Goal: Transaction & Acquisition: Book appointment/travel/reservation

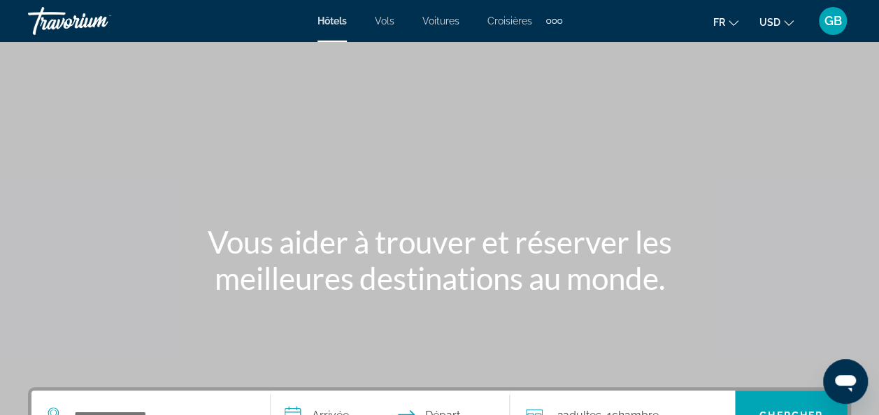
click at [773, 22] on span "USD" at bounding box center [769, 22] width 21 height 11
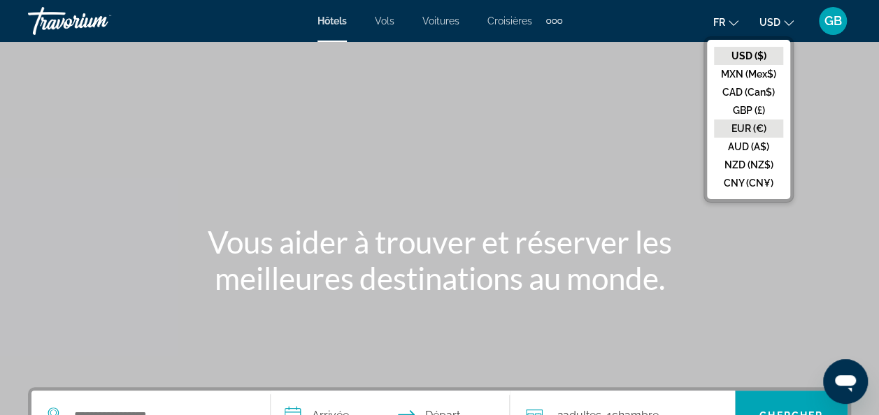
click at [757, 128] on button "EUR (€)" at bounding box center [748, 129] width 69 height 18
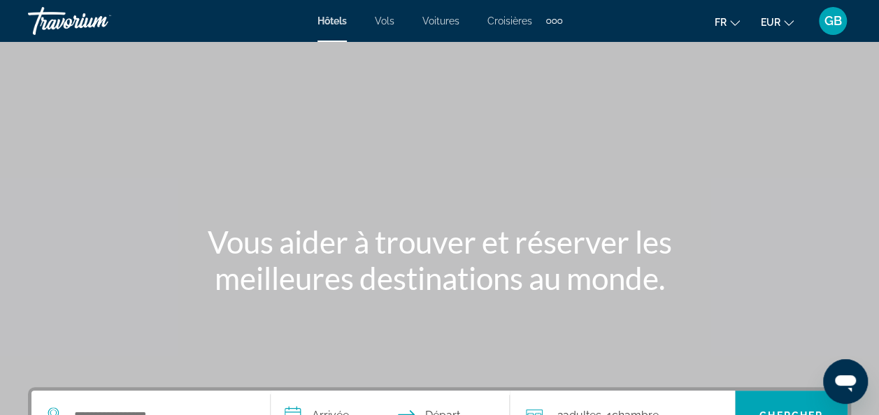
click at [445, 25] on span "Voitures" at bounding box center [440, 20] width 37 height 11
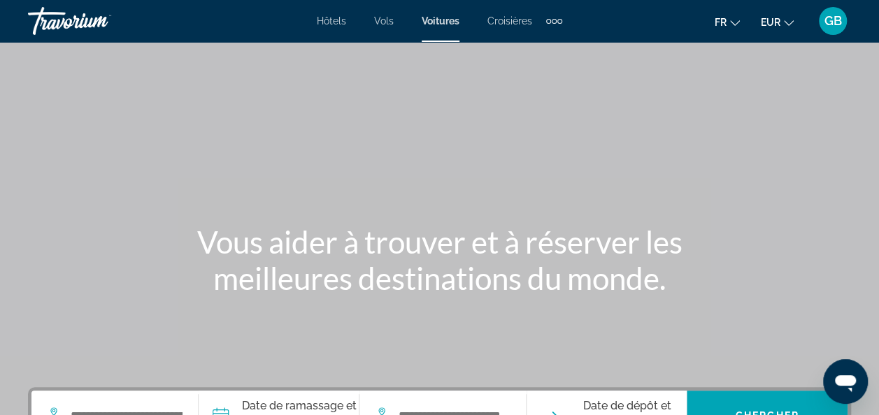
scroll to position [105, 0]
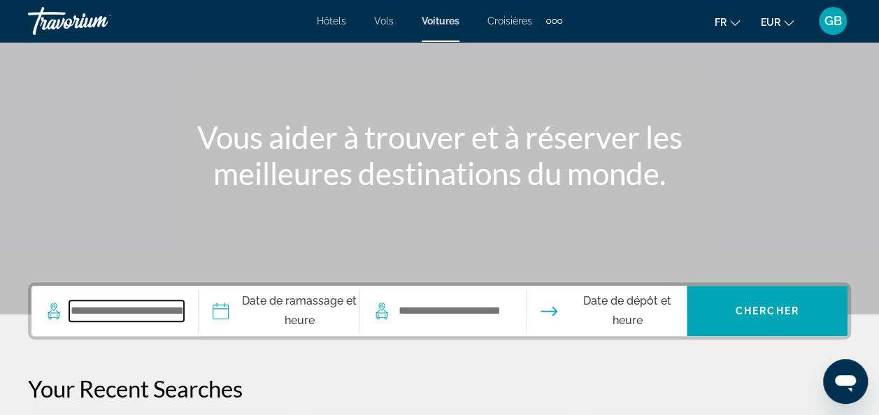
click at [159, 319] on input "Search widget" at bounding box center [126, 311] width 115 height 21
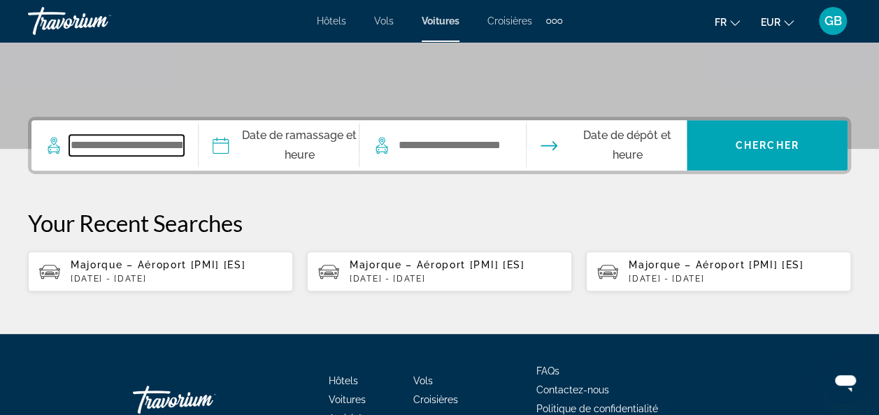
scroll to position [341, 0]
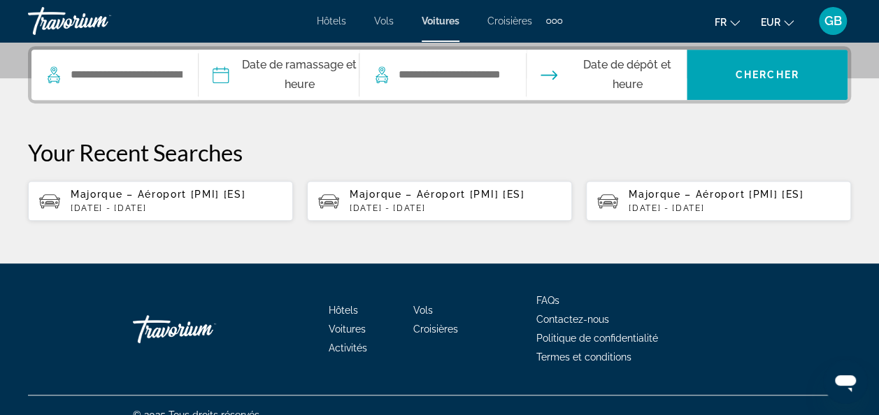
click at [158, 203] on p "[DATE] - [DATE]" at bounding box center [176, 208] width 211 height 10
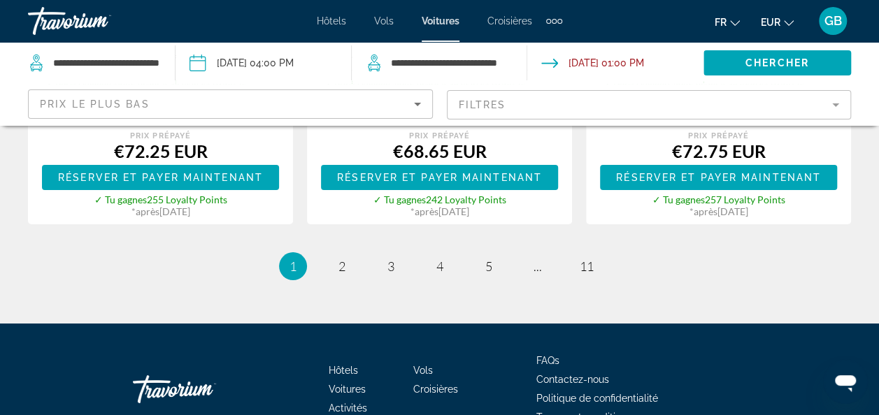
scroll to position [2472, 0]
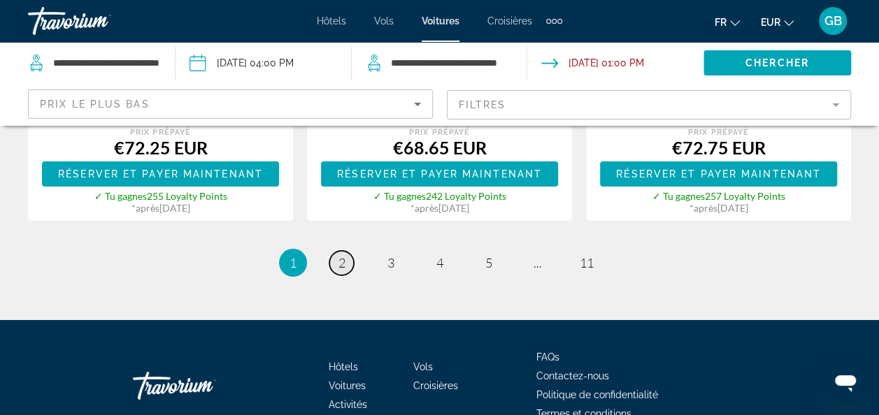
click at [345, 259] on span "2" at bounding box center [341, 262] width 7 height 15
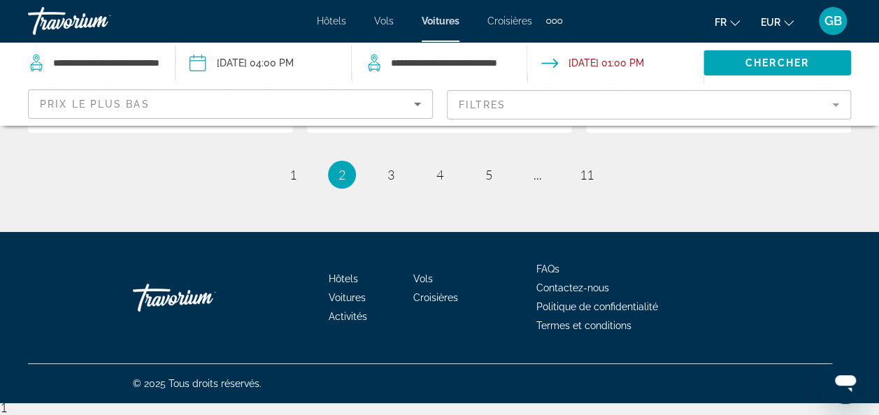
scroll to position [2481, 0]
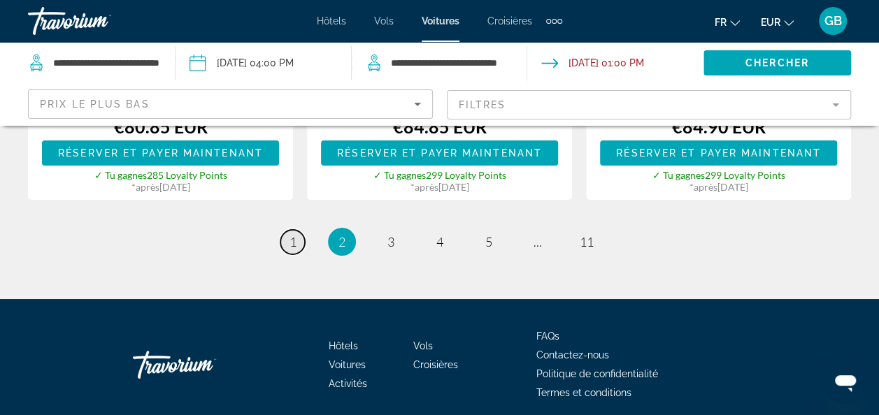
click at [294, 254] on link "page 1" at bounding box center [292, 242] width 24 height 24
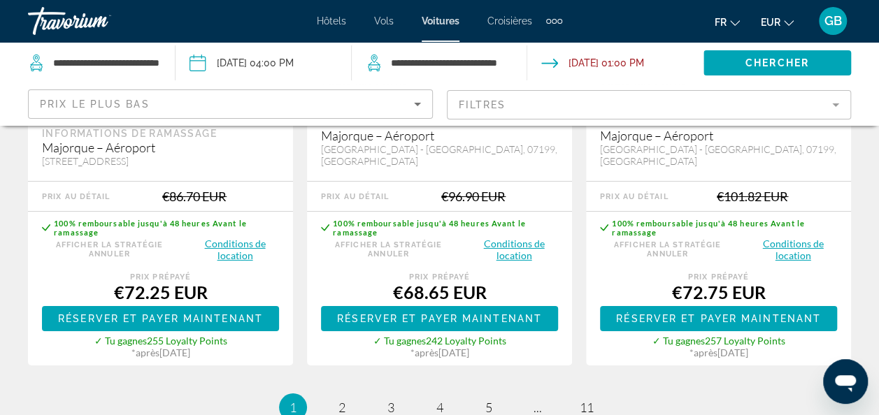
scroll to position [2328, 0]
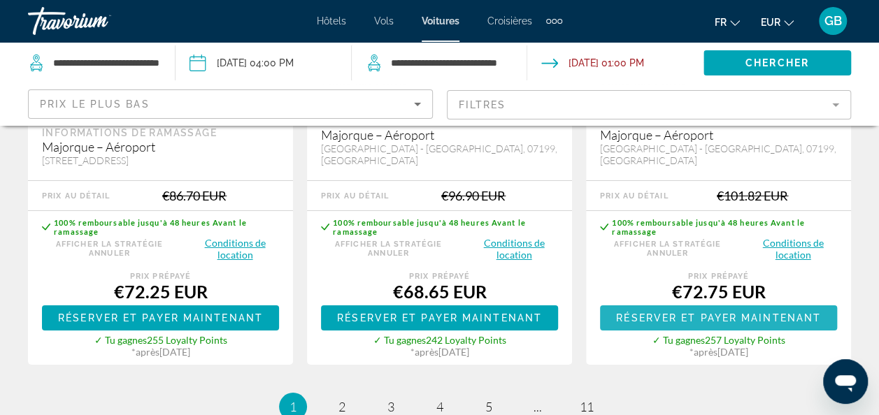
click at [728, 312] on span "Réserver et payer maintenant" at bounding box center [718, 317] width 205 height 11
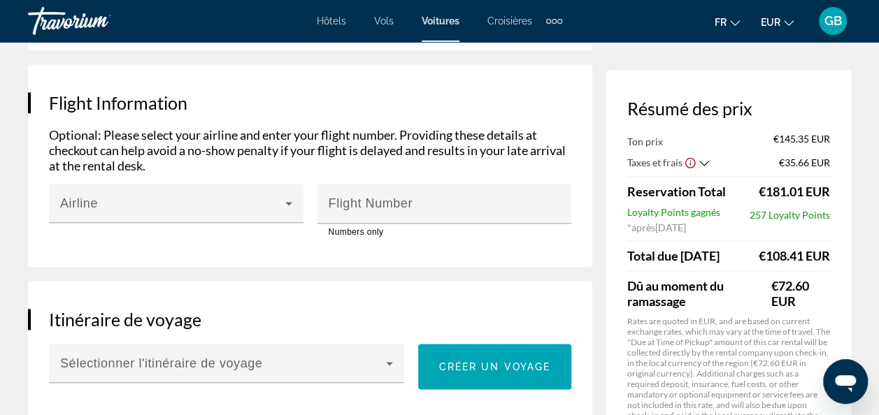
scroll to position [777, 0]
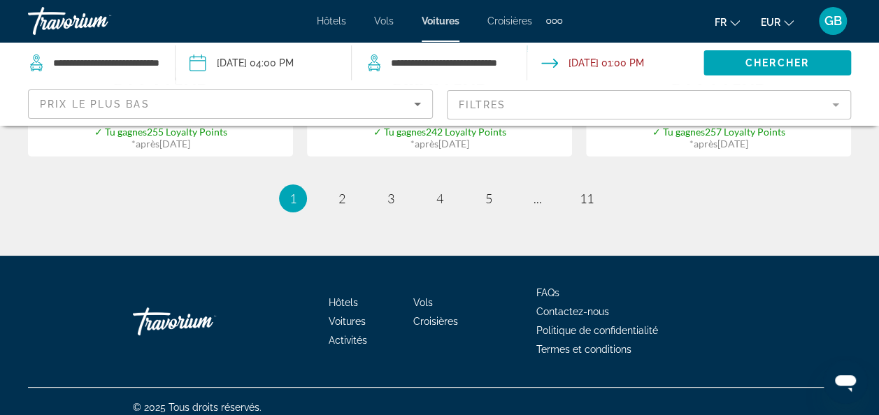
scroll to position [2546, 0]
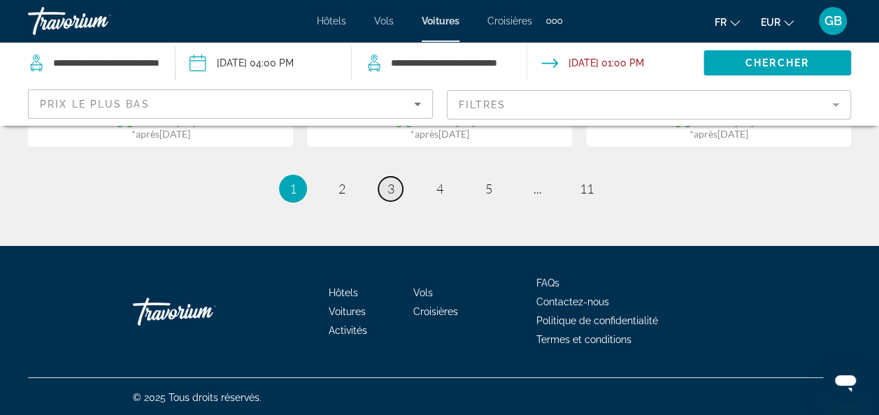
click at [386, 193] on link "page 3" at bounding box center [390, 189] width 24 height 24
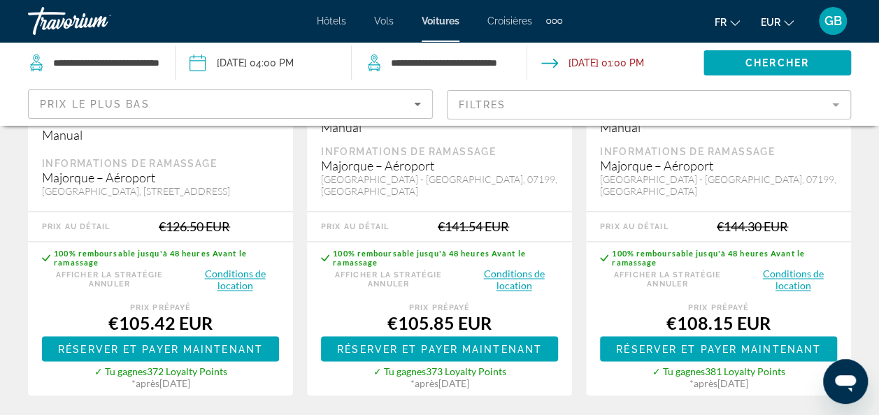
scroll to position [1019, 0]
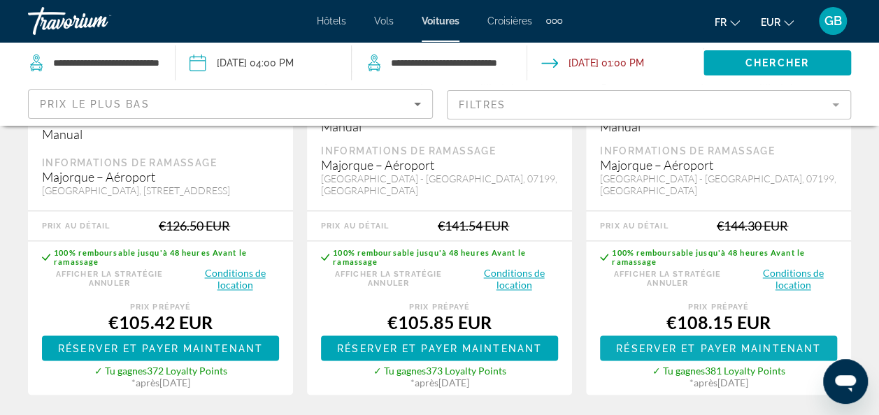
click at [735, 349] on span "Main content" at bounding box center [718, 348] width 237 height 34
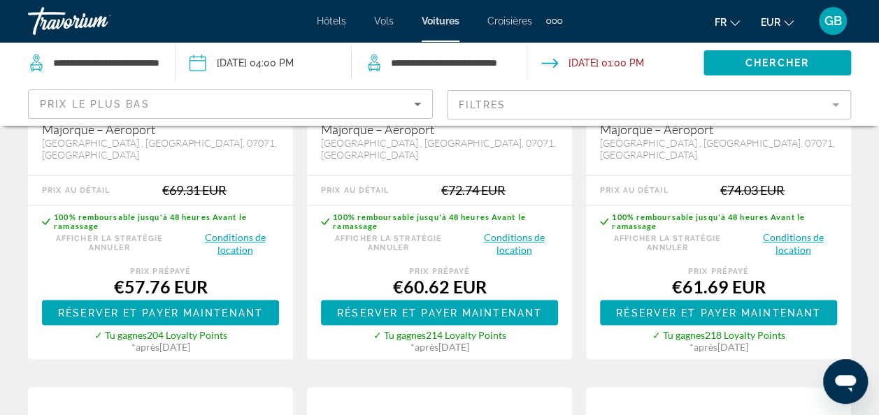
scroll to position [1067, 0]
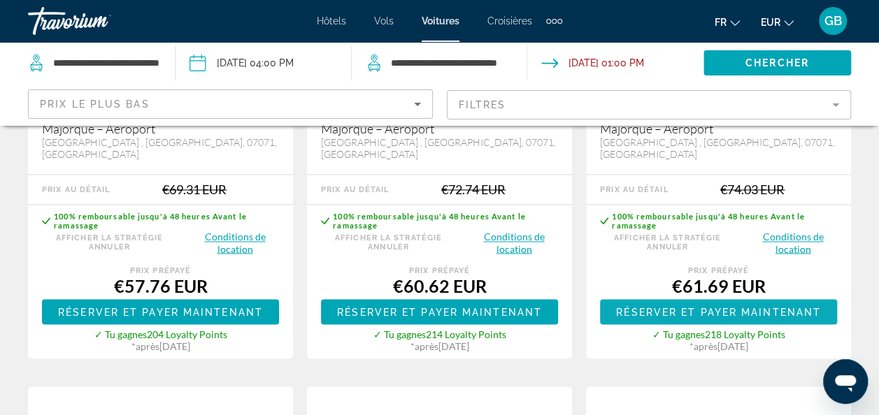
click at [689, 306] on span "Réserver et payer maintenant" at bounding box center [718, 311] width 205 height 11
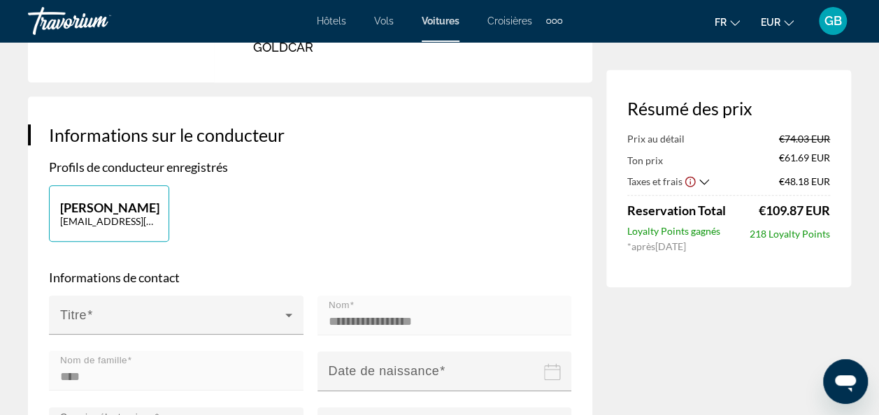
scroll to position [292, 0]
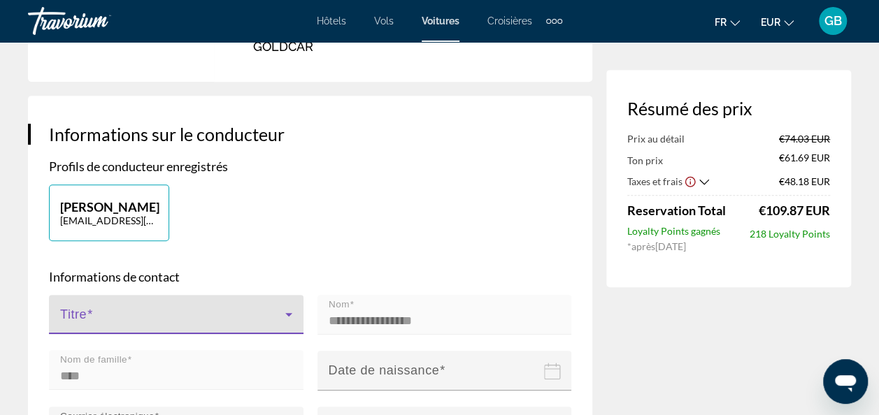
drag, startPoint x: 237, startPoint y: 340, endPoint x: 198, endPoint y: 338, distance: 38.5
click at [198, 328] on span "Main content" at bounding box center [172, 320] width 225 height 17
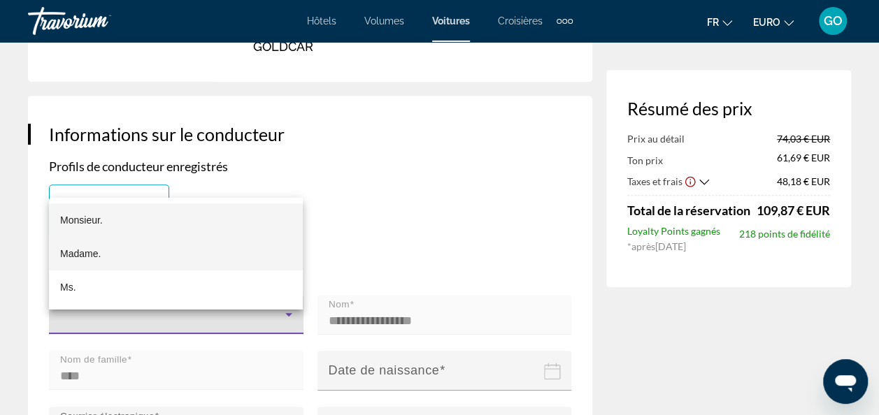
click at [128, 251] on mat-option "Madame." at bounding box center [176, 254] width 254 height 34
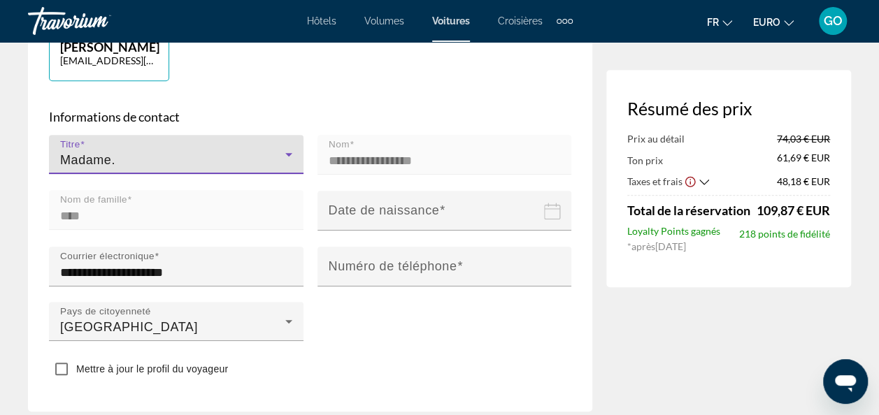
scroll to position [453, 0]
click at [519, 221] on input "Date de naissance" at bounding box center [447, 219] width 260 height 61
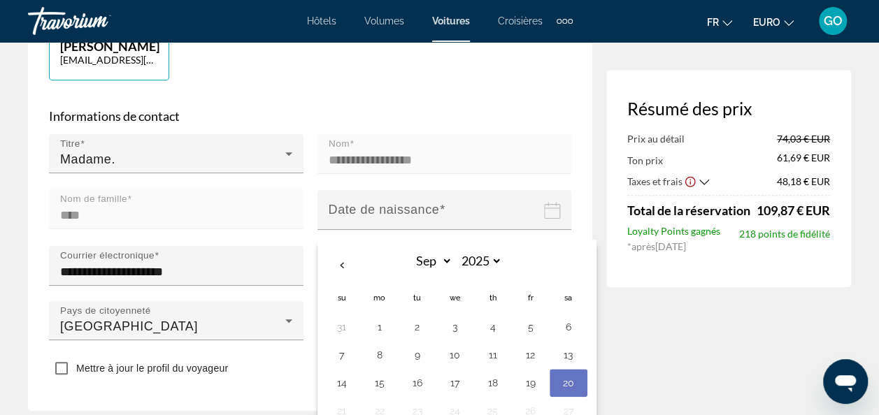
click at [449, 239] on input "Date de naissance" at bounding box center [447, 219] width 260 height 61
click at [486, 270] on select "**** **** **** **** **** **** **** **** **** **** **** **** **** **** **** ****…" at bounding box center [478, 261] width 45 height 24
select select "****"
click at [456, 262] on select "**** **** **** **** **** **** **** **** **** **** **** **** **** **** **** ****…" at bounding box center [478, 261] width 45 height 24
click at [433, 273] on select "*** *** *** *** *** *** *** *** *** *** *** ***" at bounding box center [429, 261] width 45 height 24
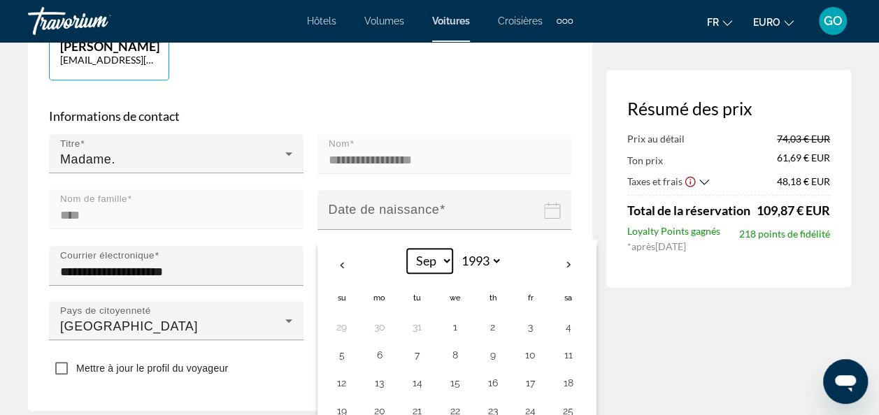
select select "*"
click at [407, 262] on select "*** *** *** *** *** *** *** *** *** *** *** ***" at bounding box center [429, 261] width 45 height 24
click at [568, 390] on button "17" at bounding box center [568, 383] width 22 height 20
type input "**********"
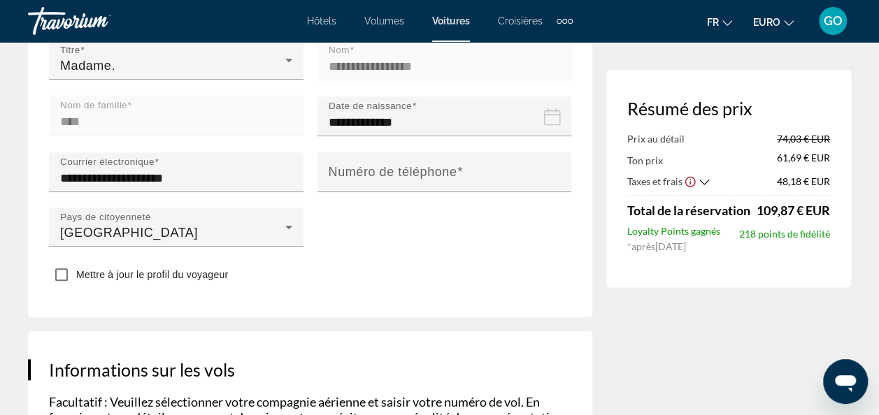
scroll to position [547, 0]
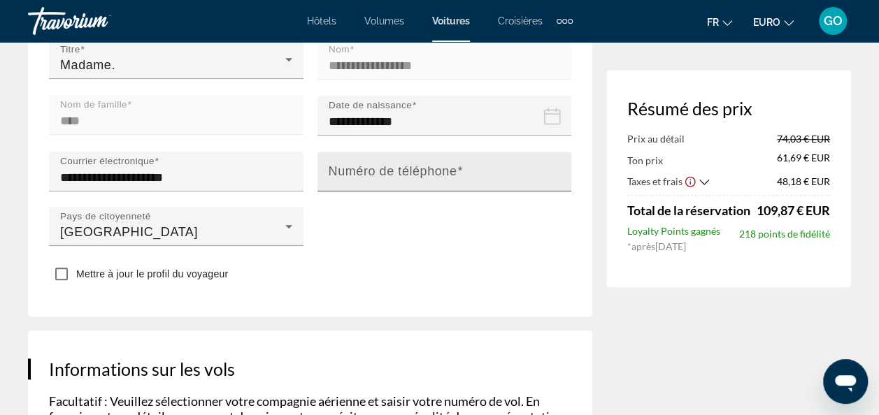
click at [417, 176] on mat-label "Numéro de téléphone" at bounding box center [392, 171] width 129 height 14
click at [417, 176] on input "Numéro de téléphone" at bounding box center [448, 177] width 240 height 17
type input "**********"
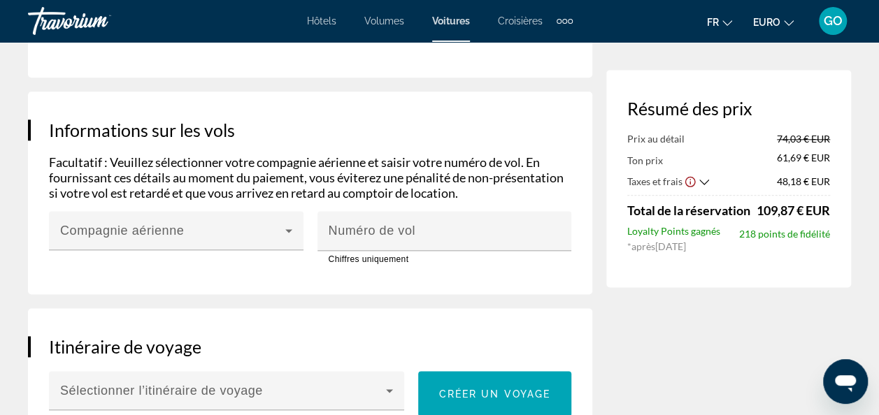
scroll to position [787, 0]
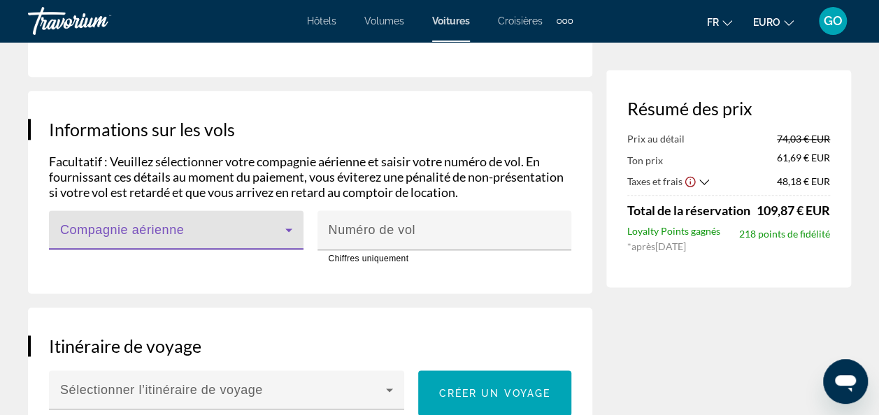
click at [264, 244] on span "Main content" at bounding box center [172, 235] width 225 height 17
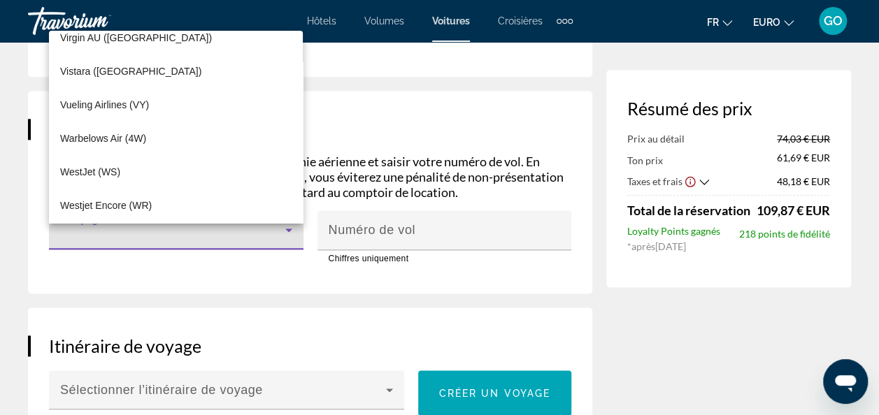
scroll to position [9374, 0]
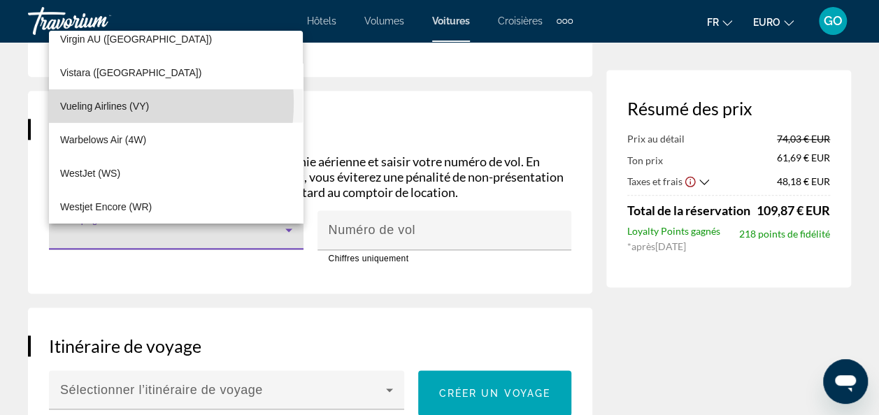
click at [110, 103] on span "Vueling Airlines (VY)" at bounding box center [104, 106] width 89 height 17
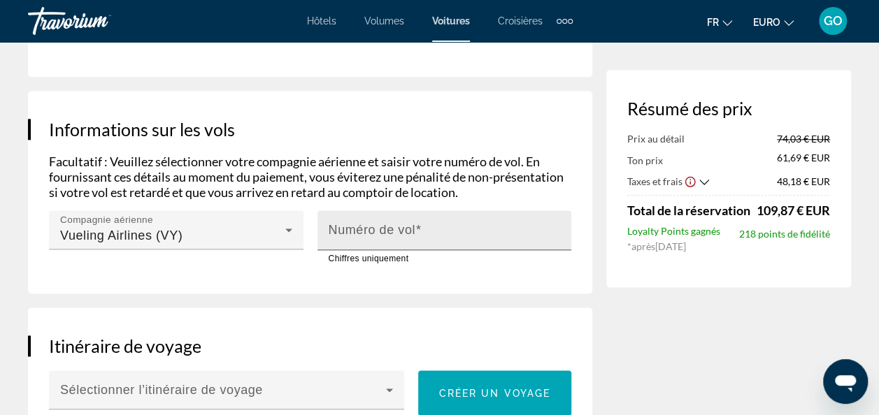
drag, startPoint x: 391, startPoint y: 249, endPoint x: 360, endPoint y: 239, distance: 32.3
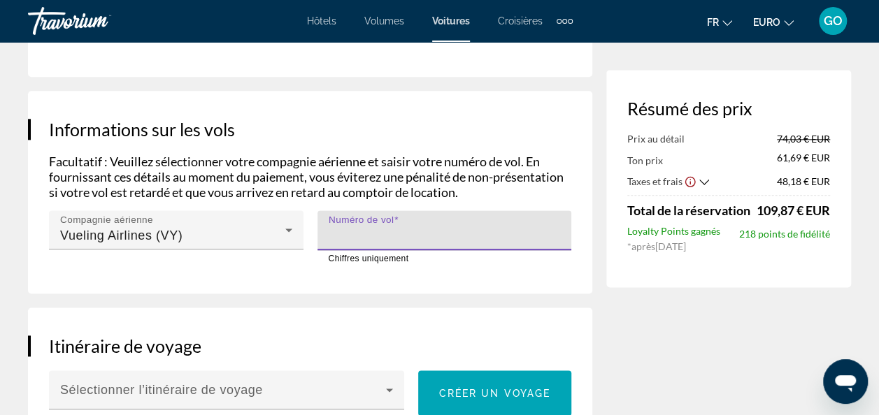
click at [420, 245] on input "Numéro de vol" at bounding box center [448, 236] width 240 height 17
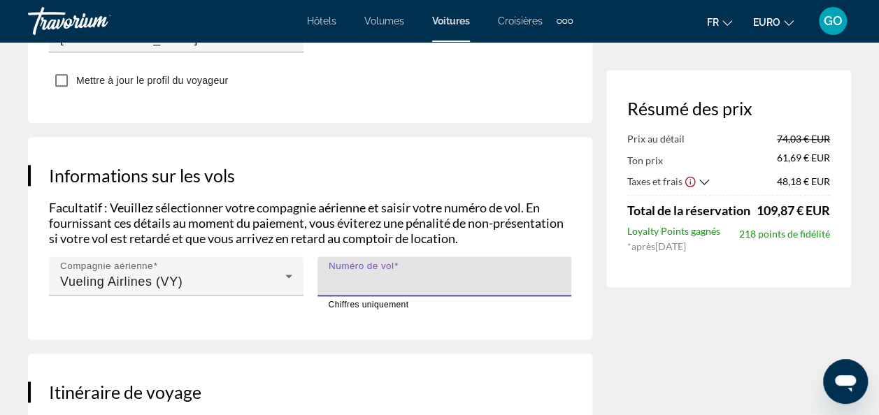
scroll to position [742, 0]
click at [516, 288] on input "****" at bounding box center [448, 281] width 240 height 17
click at [555, 290] on input "****" at bounding box center [448, 281] width 240 height 17
click at [561, 290] on input "****" at bounding box center [448, 281] width 240 height 17
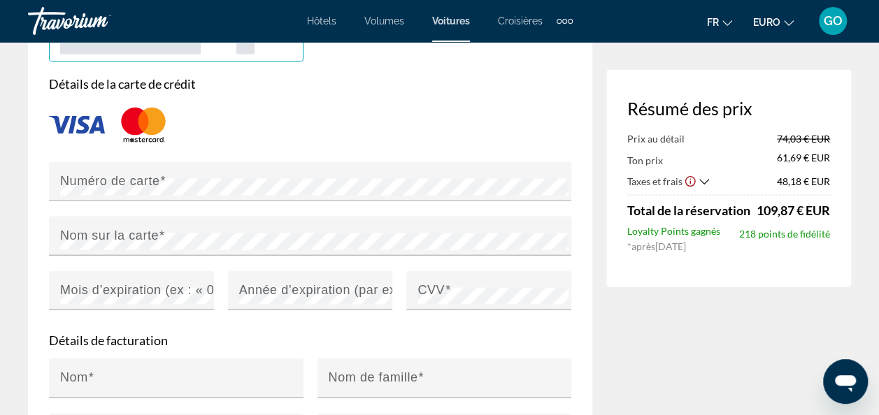
scroll to position [1398, 0]
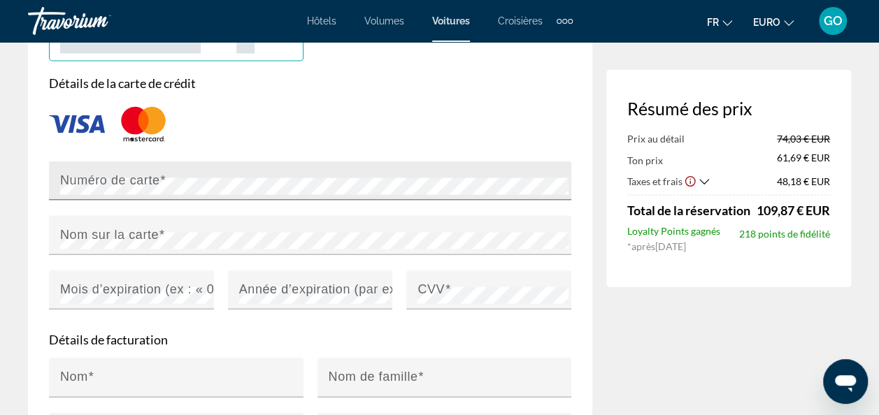
type input "****"
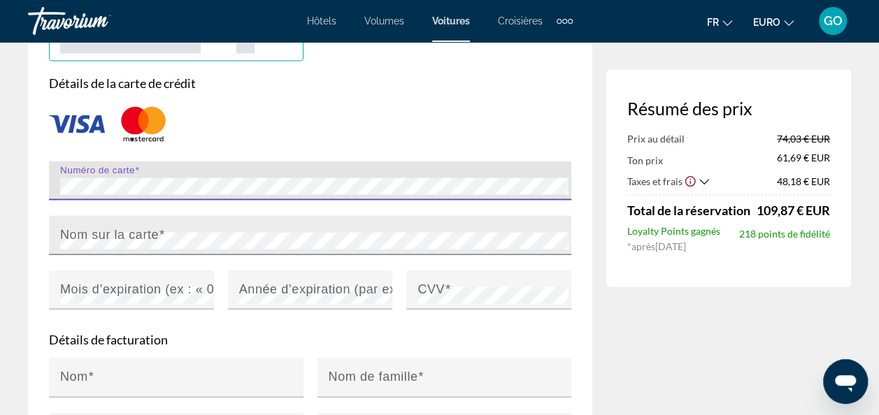
click at [87, 242] on mat-label "Nom sur la carte" at bounding box center [109, 235] width 99 height 14
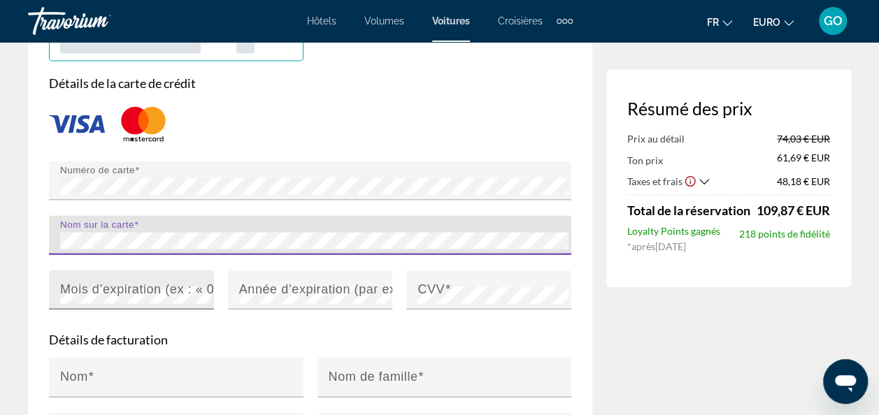
click at [119, 296] on mat-label "Mois d’expiration (ex : « 05 »)" at bounding box center [149, 289] width 178 height 14
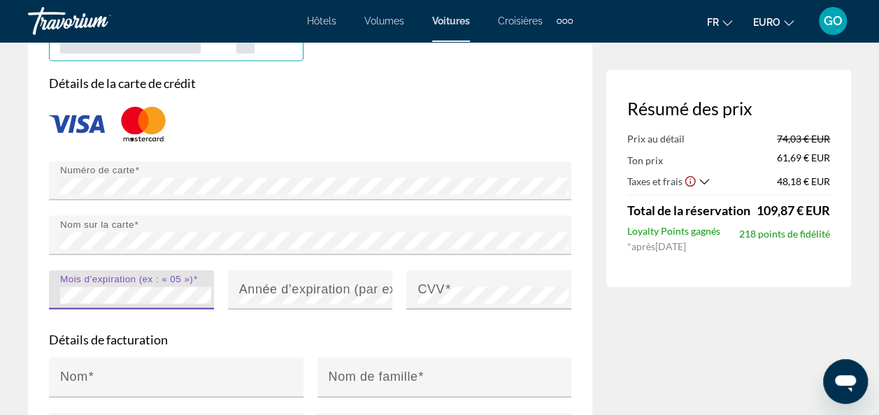
scroll to position [1396, 0]
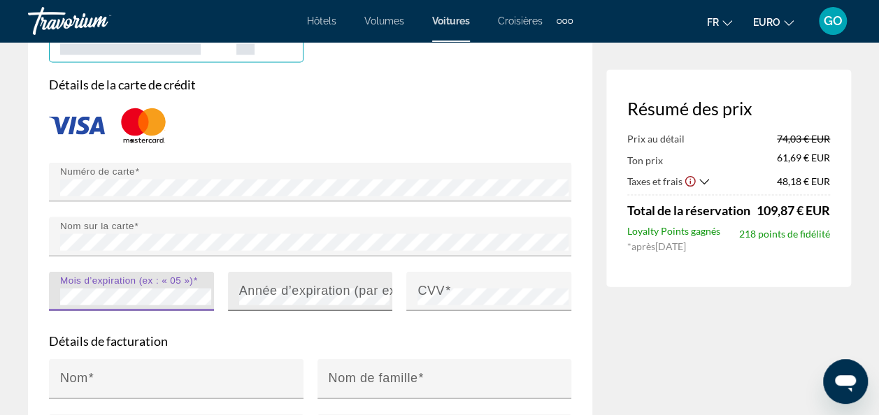
click at [301, 298] on mat-label "Année d’expiration (par exemple « 2030 »)" at bounding box center [366, 291] width 254 height 14
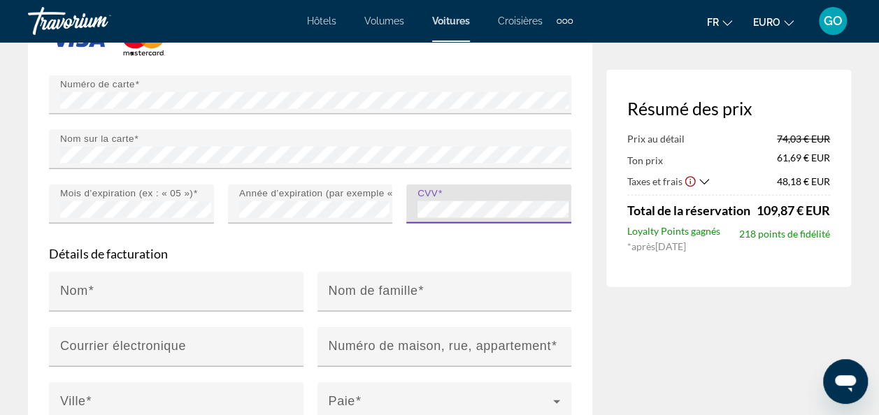
scroll to position [1486, 0]
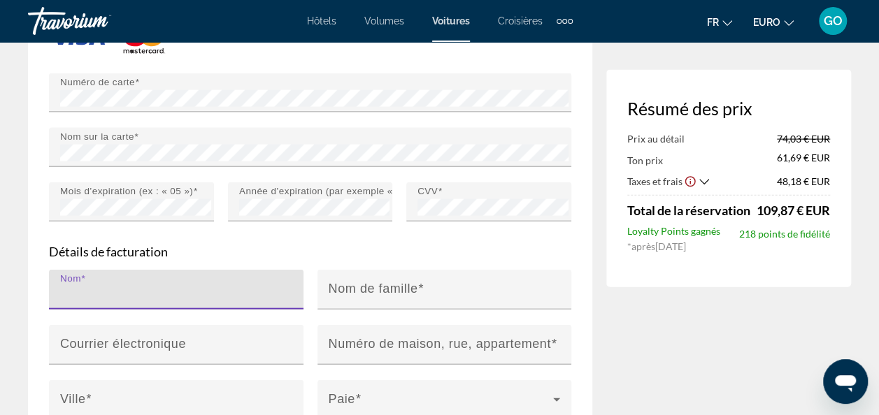
click at [212, 299] on input "Nom" at bounding box center [180, 295] width 240 height 17
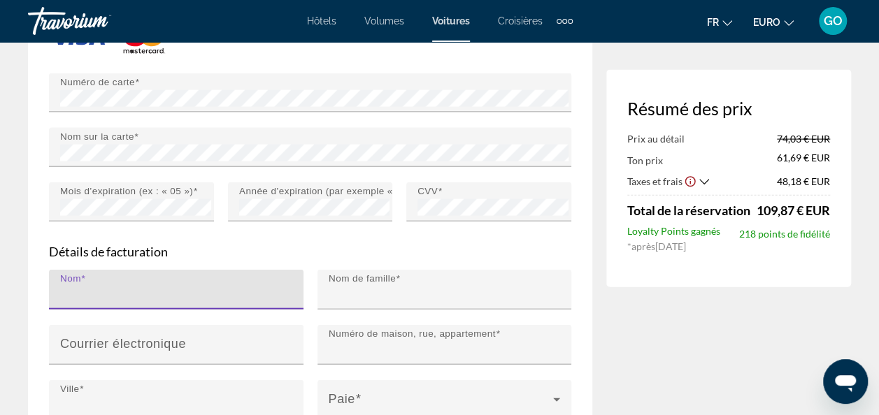
type input "*********"
type input "****"
type input "**********"
type input "*****"
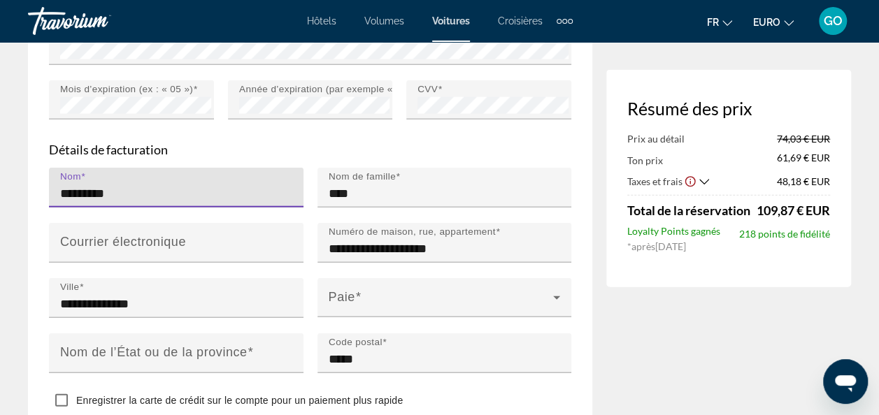
scroll to position [1589, 0]
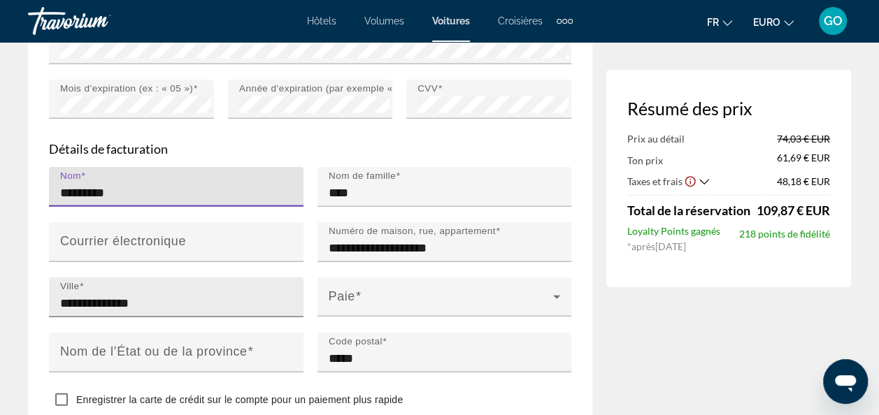
click at [256, 312] on input "**********" at bounding box center [180, 303] width 240 height 17
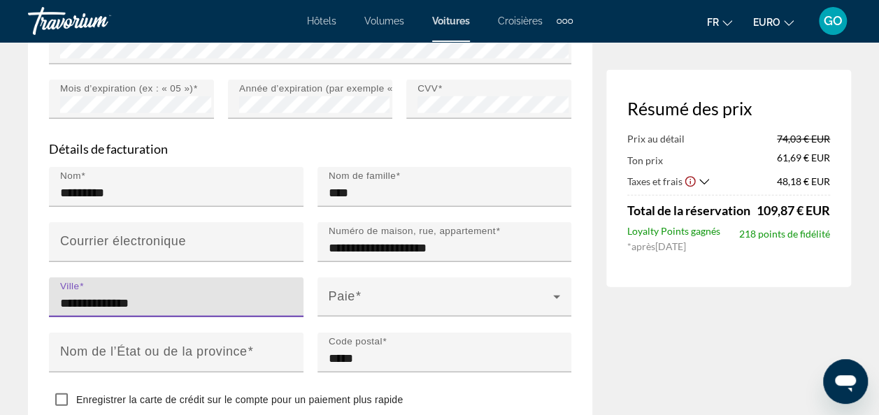
click at [99, 310] on input "**********" at bounding box center [180, 303] width 240 height 17
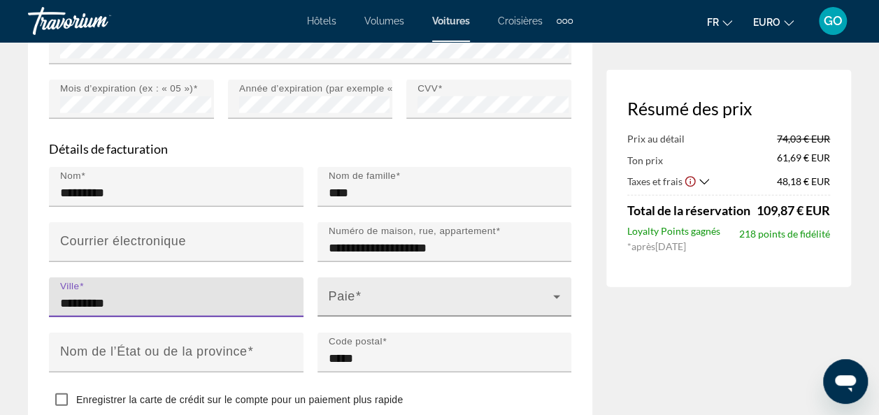
type input "********"
click at [418, 311] on span "Contenu principal" at bounding box center [440, 302] width 225 height 17
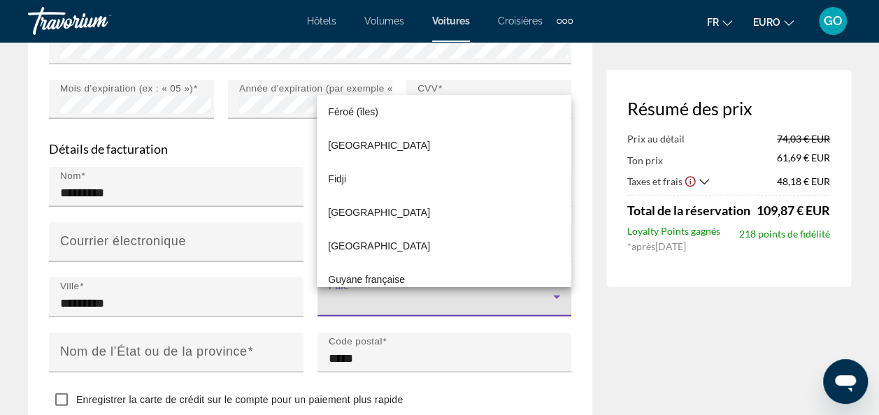
scroll to position [2495, 0]
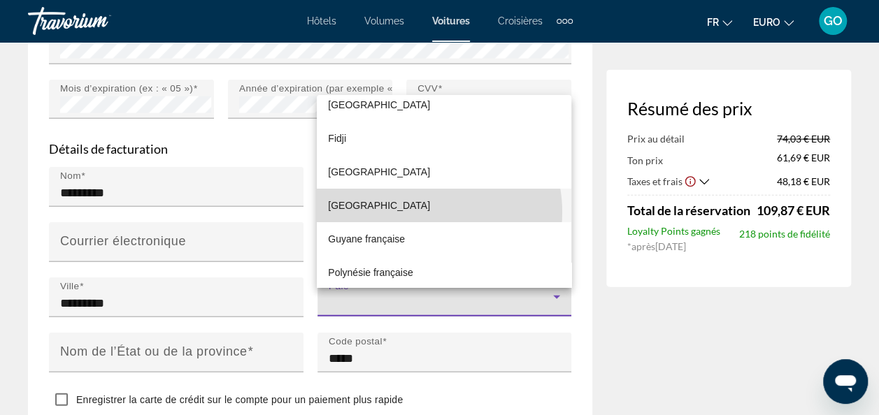
click at [416, 212] on mat-option "[GEOGRAPHIC_DATA]" at bounding box center [444, 206] width 254 height 34
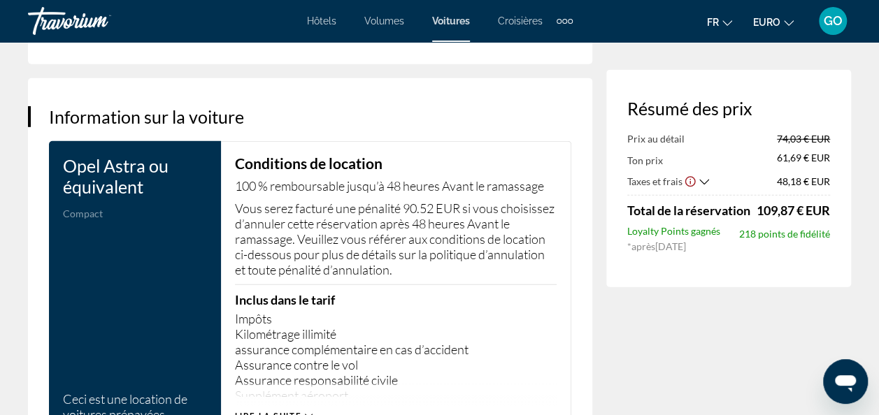
scroll to position [2109, 0]
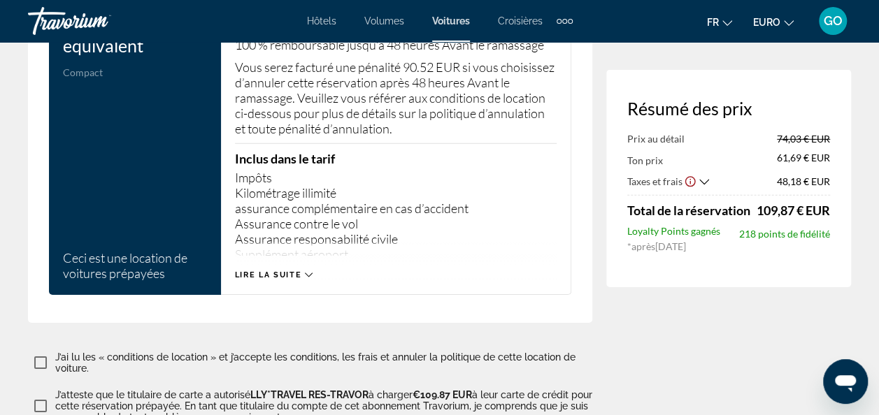
click at [291, 280] on span "Lire la suite" at bounding box center [268, 274] width 66 height 9
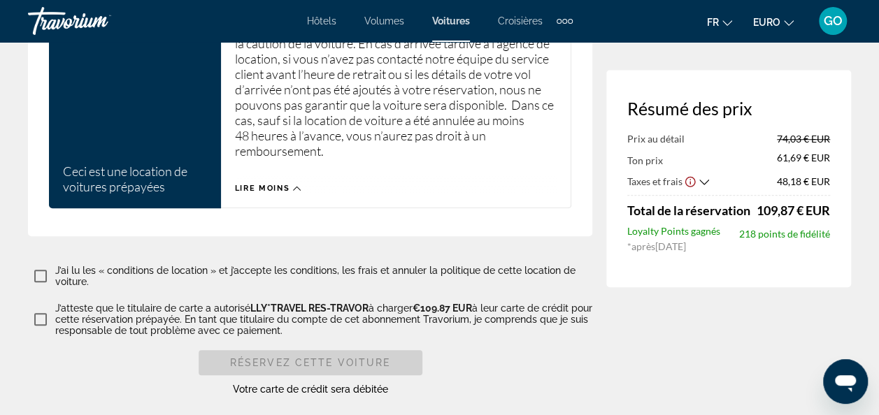
scroll to position [8473, 0]
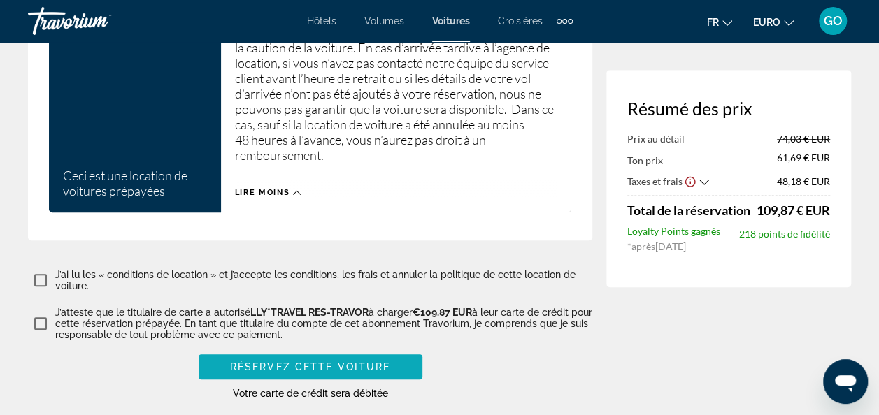
click at [239, 361] on span "Réservez cette voiture" at bounding box center [310, 366] width 160 height 11
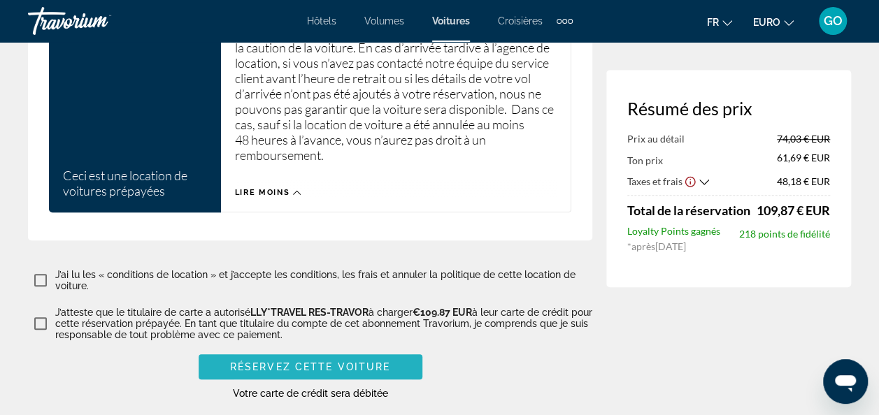
scroll to position [1748, 0]
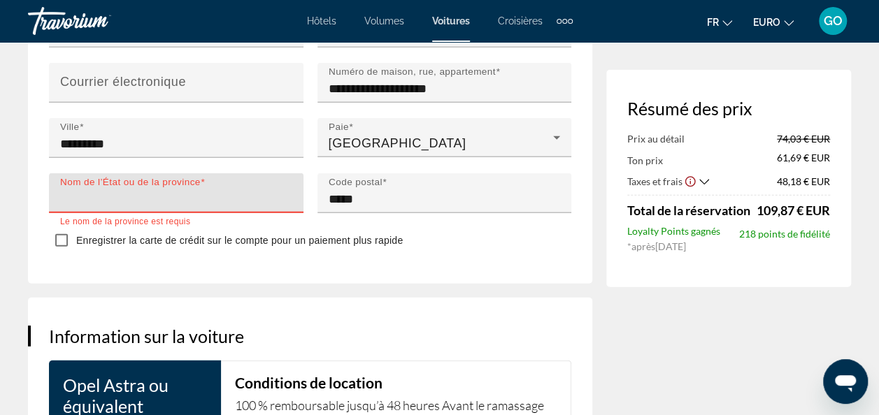
click at [192, 187] on mat-label "Nom de l’État ou de la province" at bounding box center [130, 182] width 140 height 10
click at [192, 196] on input "Nom de l’État ou de la province" at bounding box center [180, 199] width 240 height 17
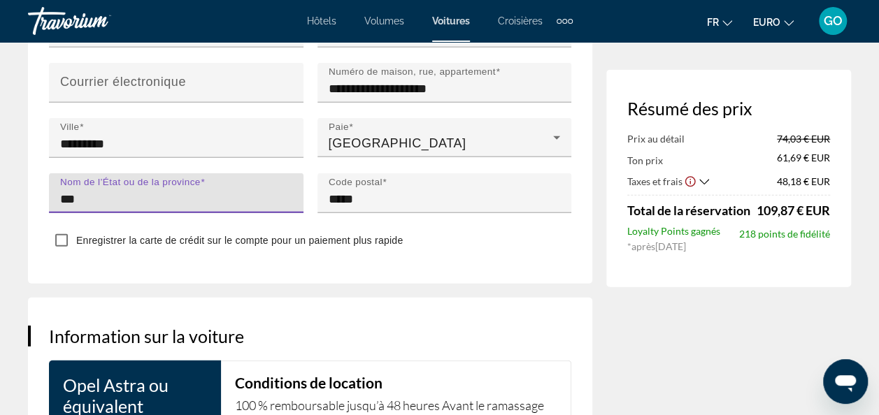
type input "******"
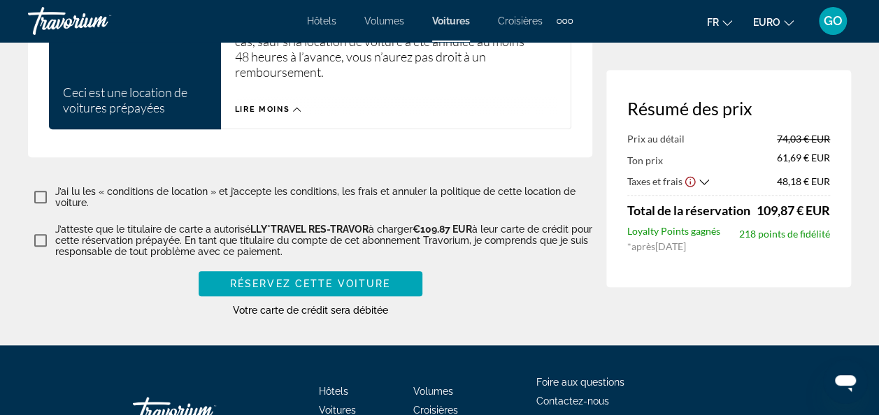
scroll to position [8557, 0]
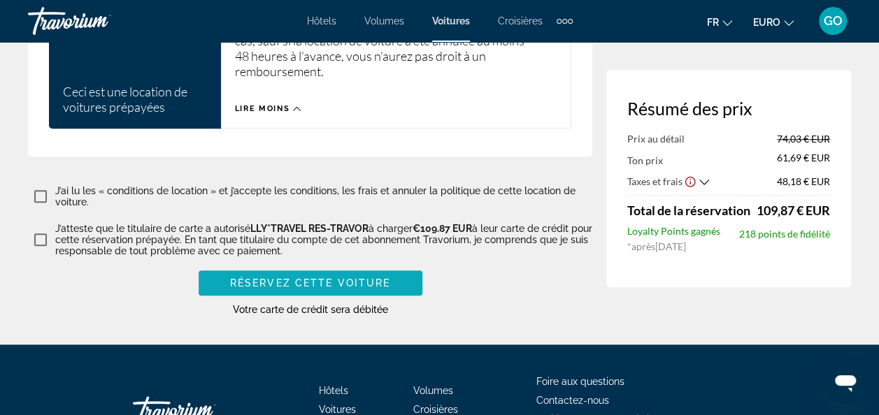
click at [309, 277] on span "Réservez cette voiture" at bounding box center [310, 282] width 160 height 11
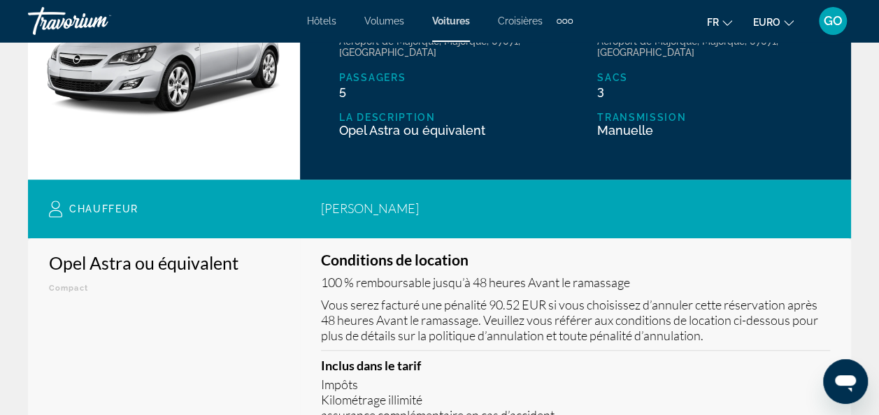
scroll to position [51, 0]
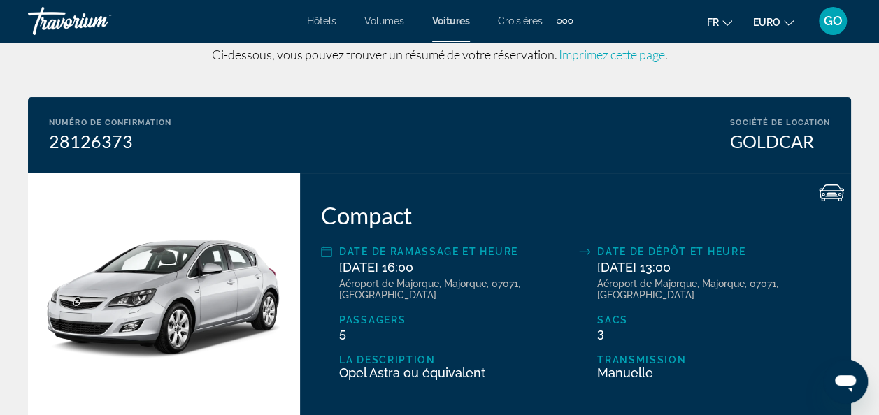
click at [315, 16] on span "Hôtels" at bounding box center [321, 20] width 29 height 11
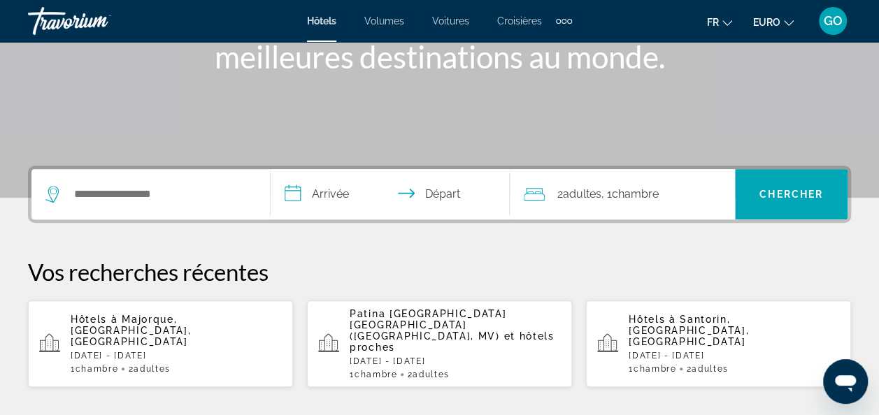
scroll to position [222, 0]
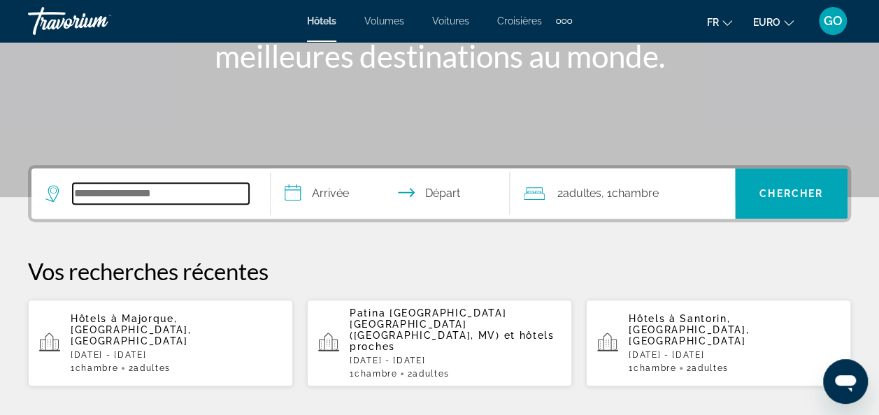
click at [163, 187] on input "Widget de recherche" at bounding box center [161, 193] width 176 height 21
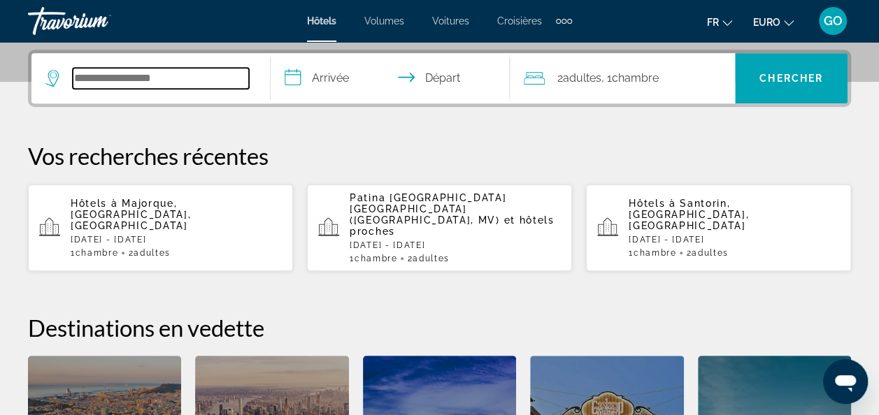
scroll to position [341, 0]
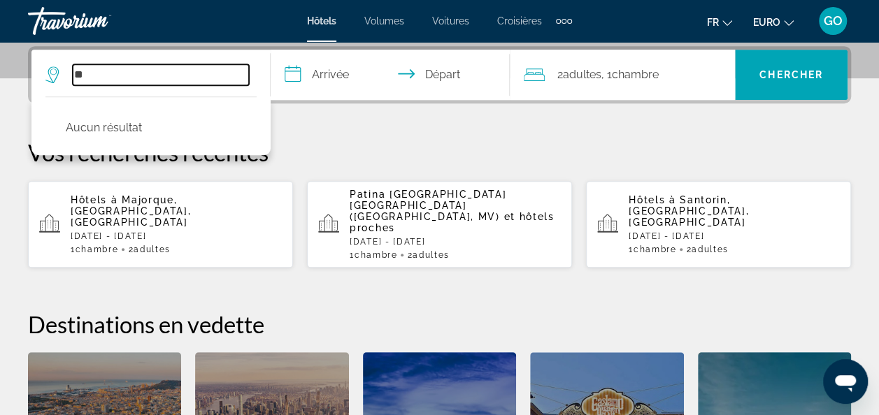
type input "*"
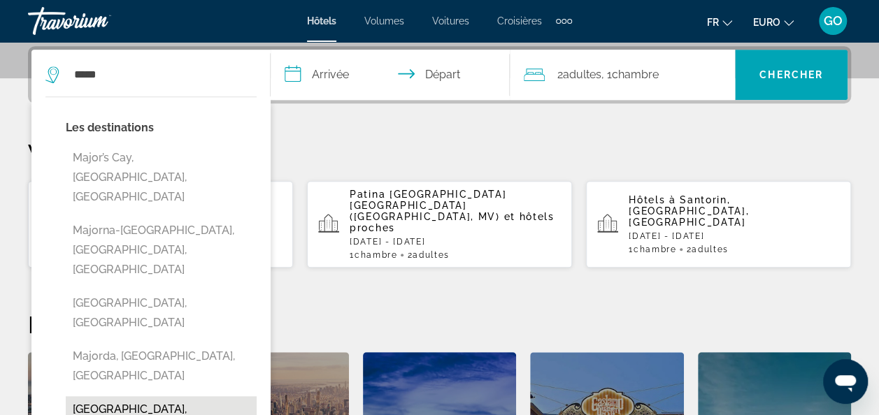
click at [123, 396] on button "[GEOGRAPHIC_DATA], [GEOGRAPHIC_DATA]" at bounding box center [161, 419] width 191 height 46
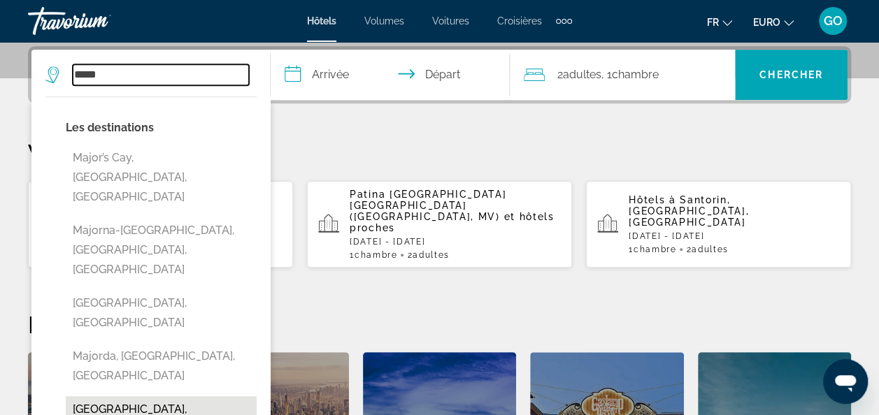
type input "**********"
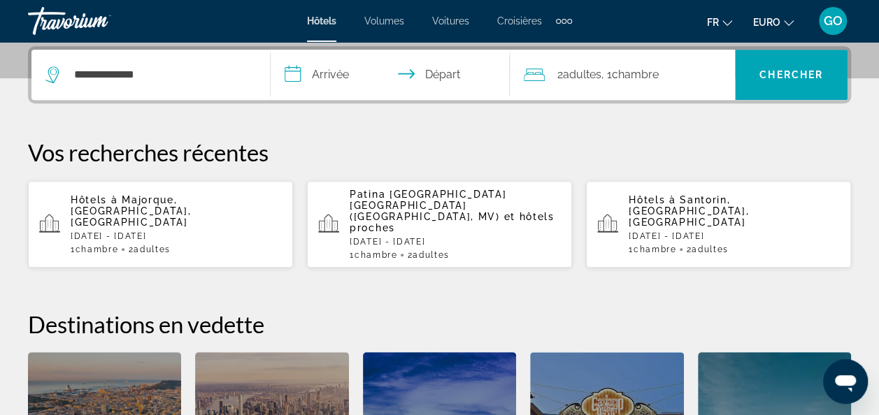
click at [317, 74] on input "**********" at bounding box center [392, 77] width 245 height 55
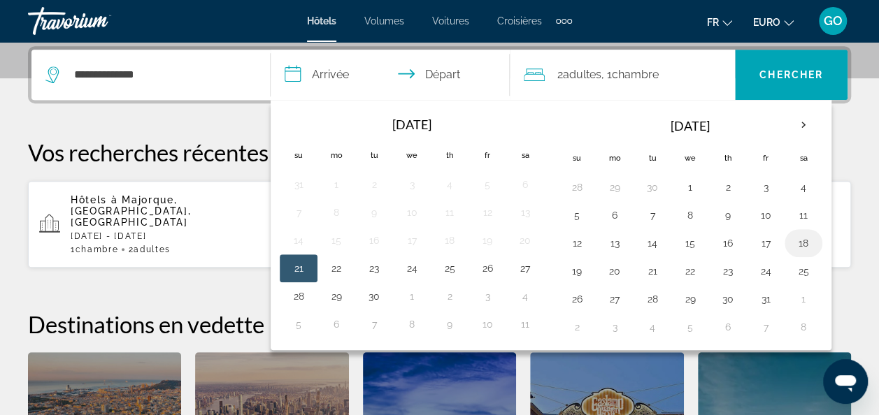
click at [792, 242] on button "18" at bounding box center [803, 243] width 22 height 20
click at [585, 270] on td "19" at bounding box center [577, 271] width 38 height 28
click at [579, 270] on button "19" at bounding box center [576, 271] width 22 height 20
type input "**********"
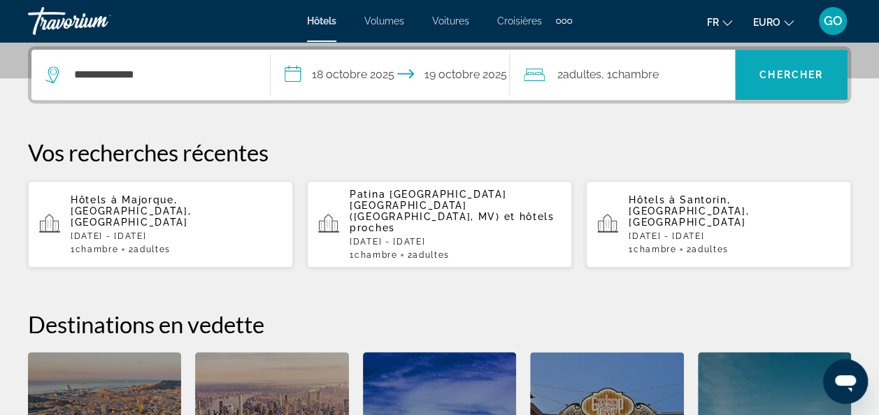
click at [788, 81] on span "Widget de recherche" at bounding box center [791, 75] width 113 height 34
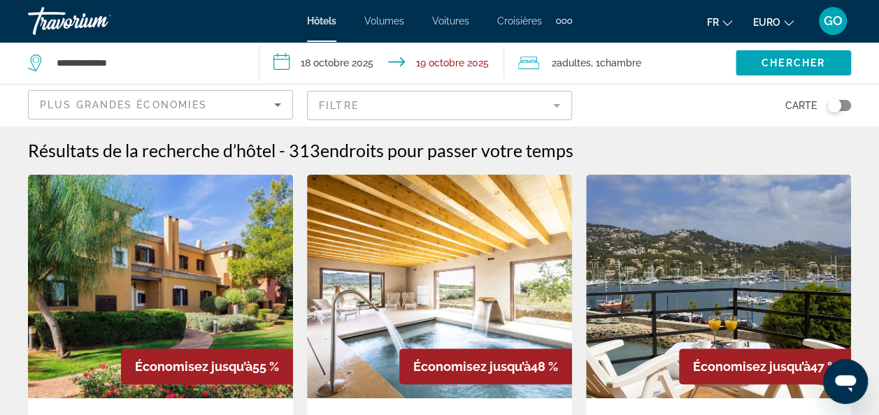
click at [277, 100] on icon "Trier par" at bounding box center [277, 104] width 17 height 17
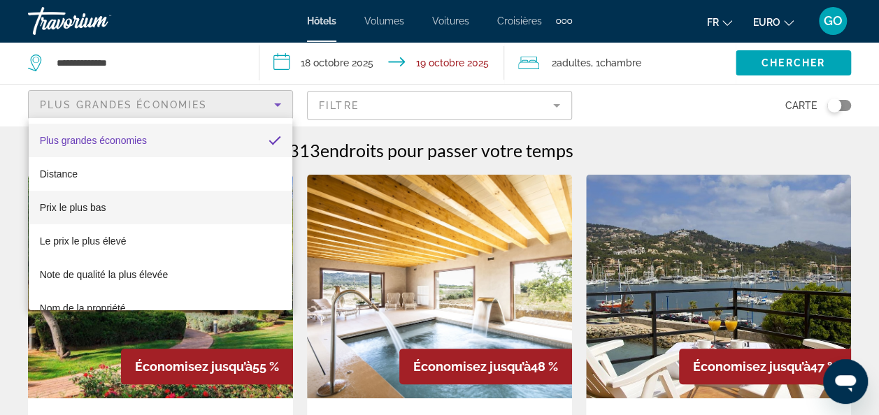
click at [95, 200] on span "Prix le plus bas" at bounding box center [73, 207] width 66 height 17
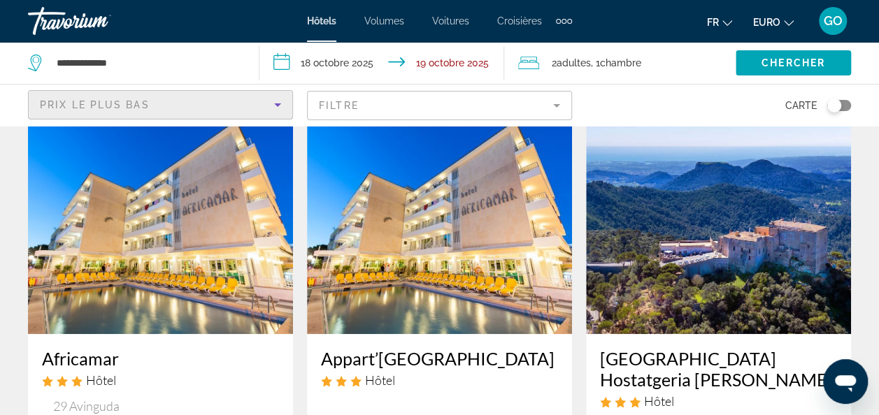
scroll to position [38, 0]
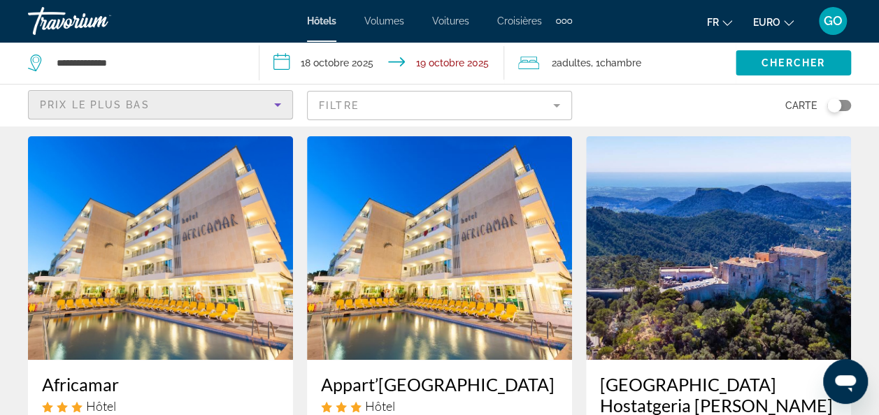
click at [101, 387] on h3 "Africamar" at bounding box center [160, 384] width 237 height 21
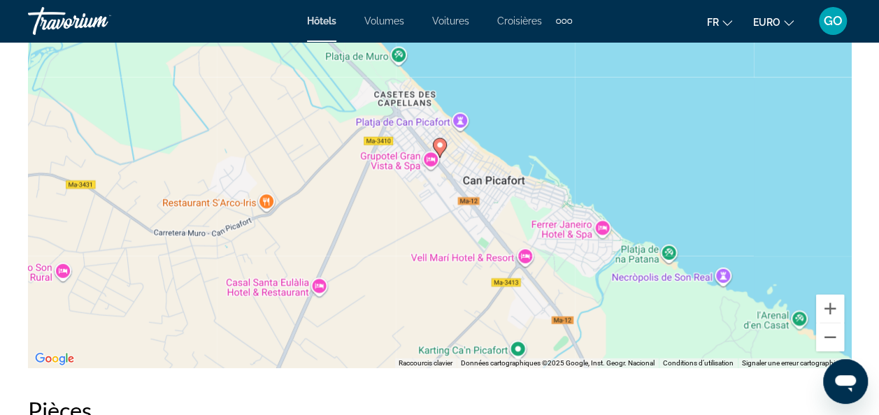
scroll to position [1649, 0]
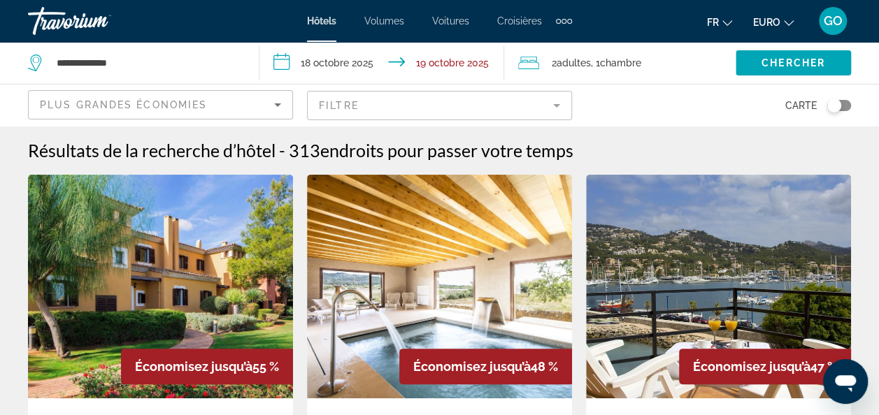
click at [239, 102] on div "Plus grandes économies" at bounding box center [157, 104] width 234 height 17
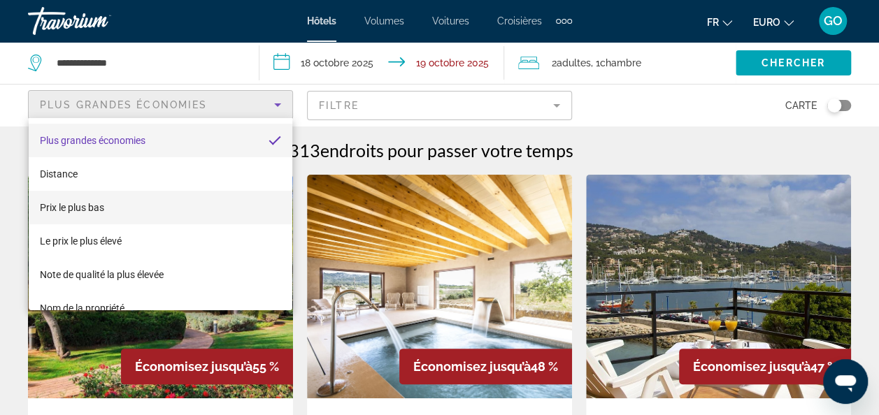
click at [115, 208] on mat-option "Prix le plus bas" at bounding box center [161, 208] width 264 height 34
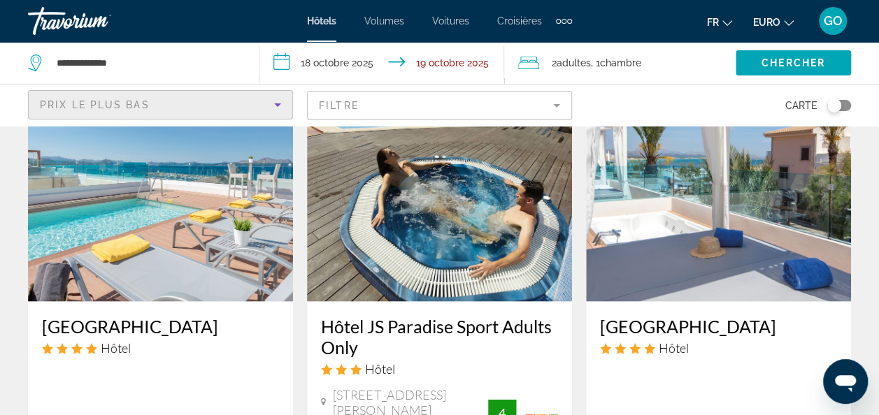
scroll to position [1231, 0]
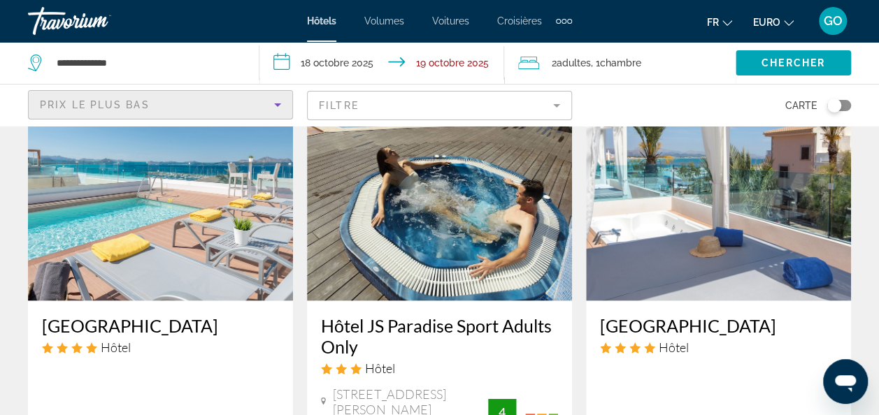
click at [368, 315] on h3 "Hôtel JS Paradise Sport Adults Only" at bounding box center [439, 336] width 237 height 42
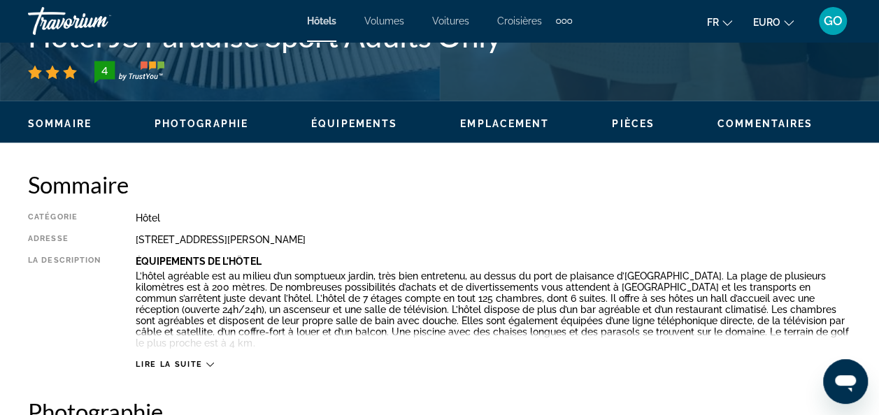
scroll to position [623, 0]
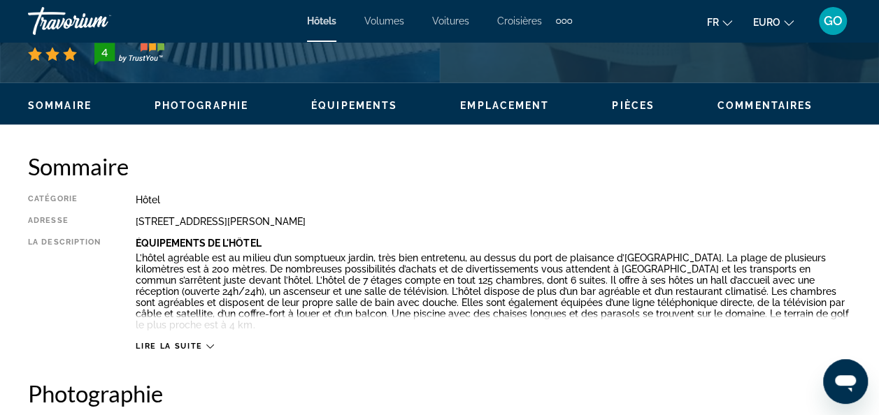
click at [208, 342] on div "Lire la suite" at bounding box center [175, 346] width 78 height 9
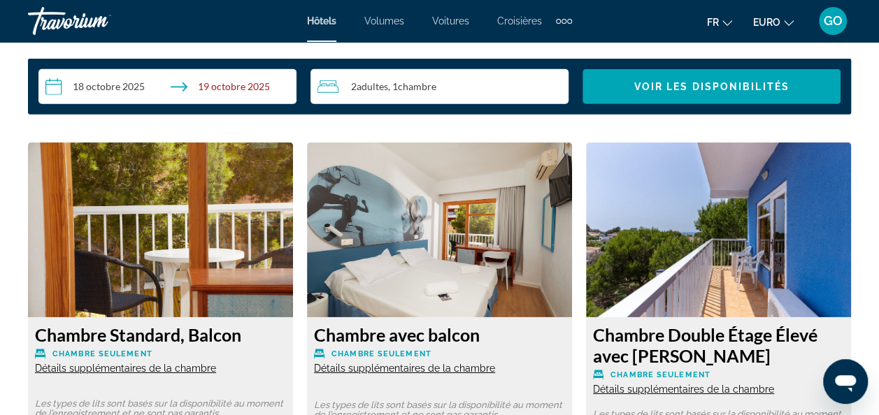
scroll to position [2241, 0]
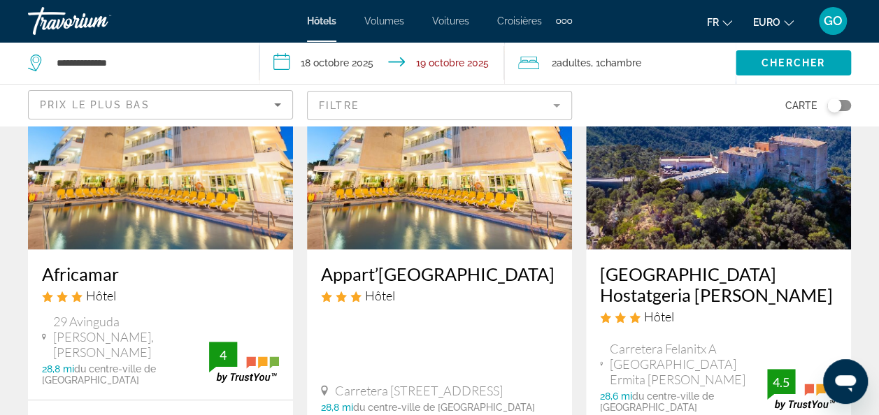
scroll to position [145, 0]
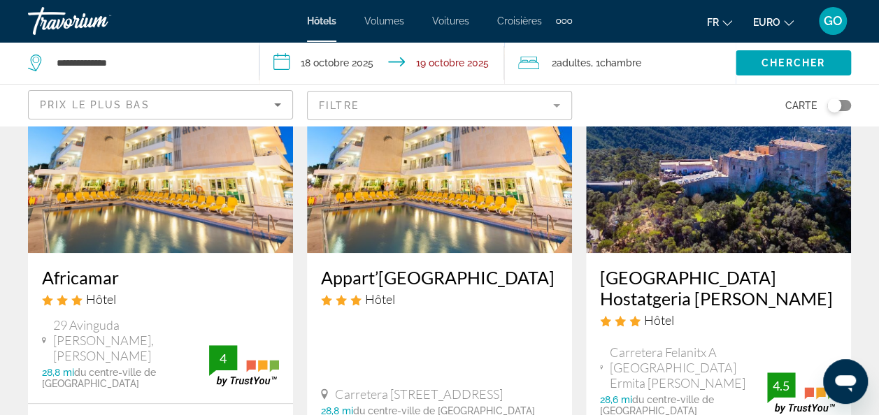
click at [73, 274] on h3 "Africamar" at bounding box center [160, 277] width 237 height 21
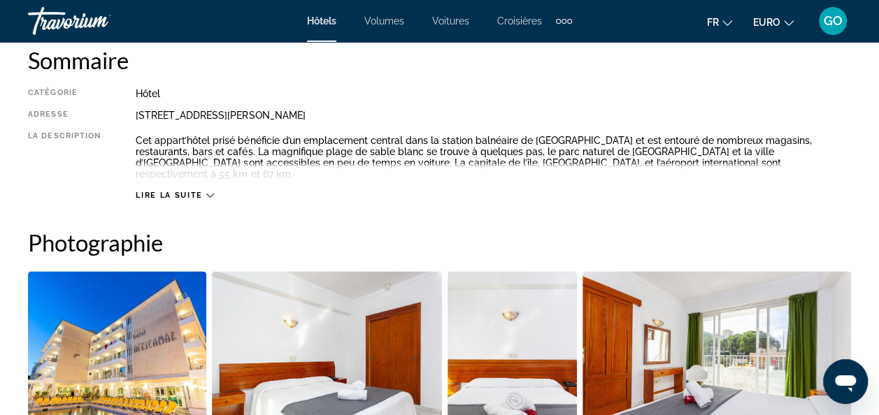
scroll to position [728, 0]
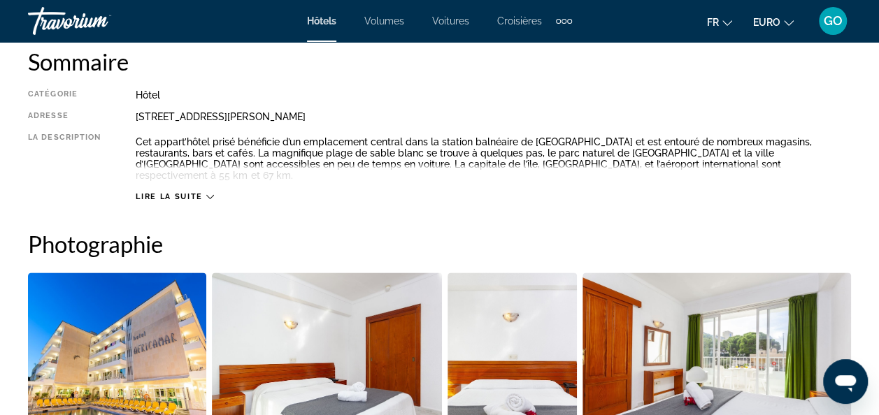
click at [182, 192] on span "Lire la suite" at bounding box center [169, 196] width 66 height 9
click at [182, 192] on span "Lire moins" at bounding box center [163, 196] width 55 height 9
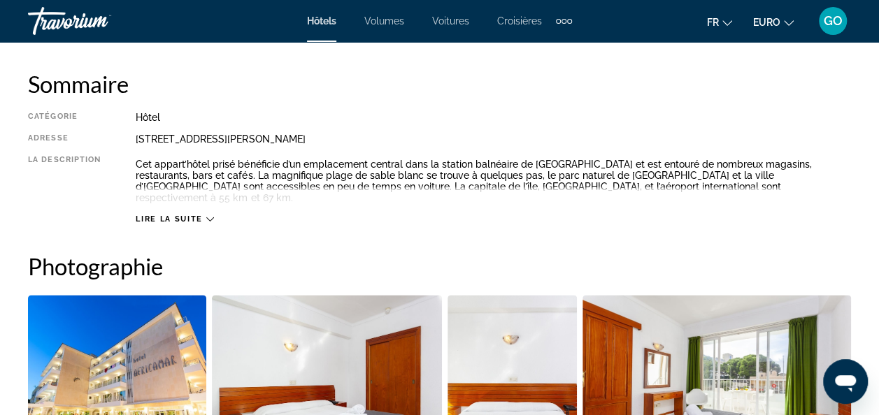
click at [203, 215] on div "Lire la suite" at bounding box center [175, 219] width 78 height 9
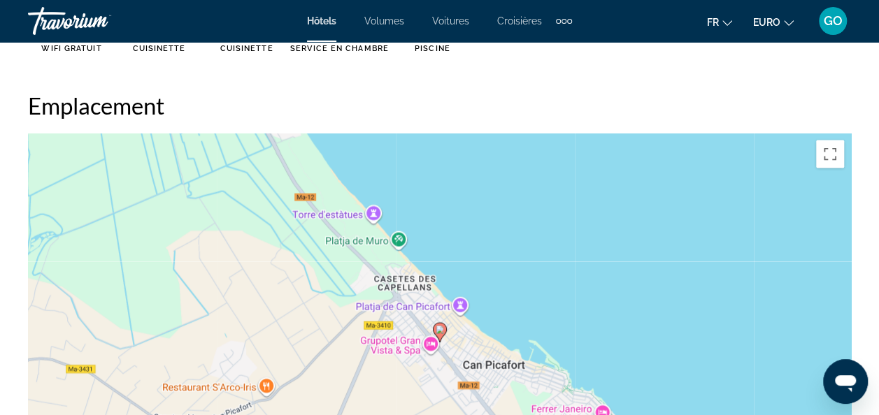
scroll to position [1462, 0]
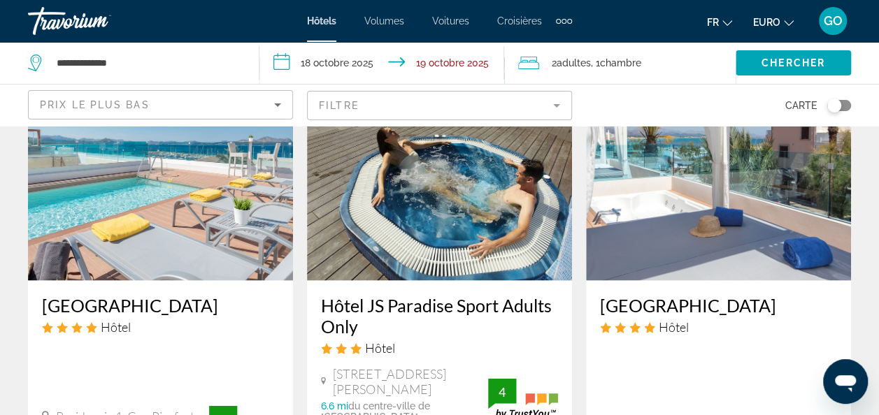
scroll to position [1307, 0]
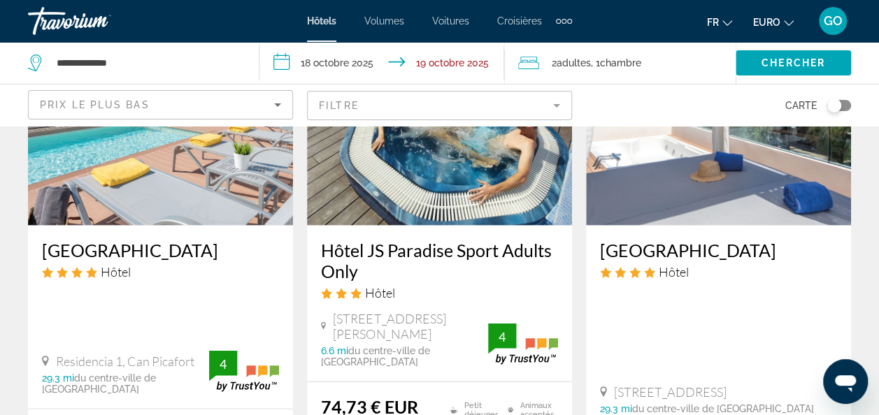
click at [421, 239] on h3 "Hôtel JS Paradise Sport Adults Only" at bounding box center [439, 260] width 237 height 42
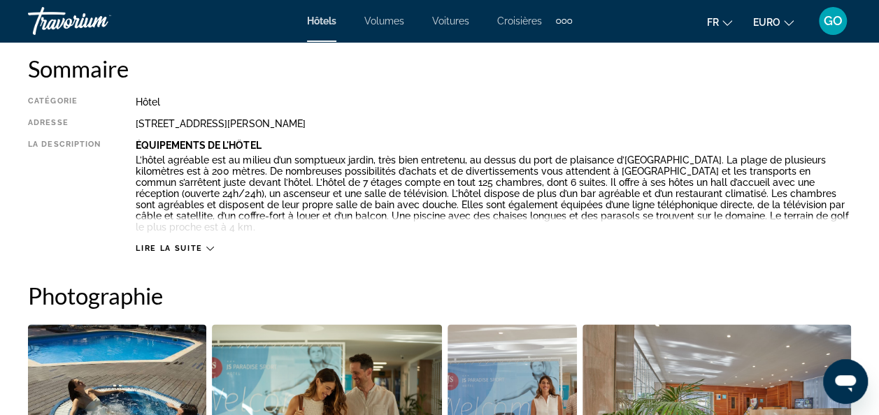
scroll to position [722, 0]
click at [169, 243] on span "Lire la suite" at bounding box center [169, 247] width 66 height 9
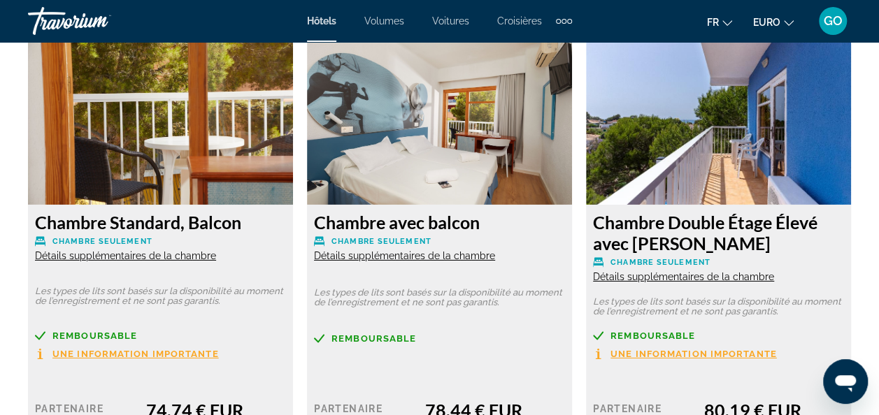
scroll to position [2184, 0]
